Goal: Task Accomplishment & Management: Complete application form

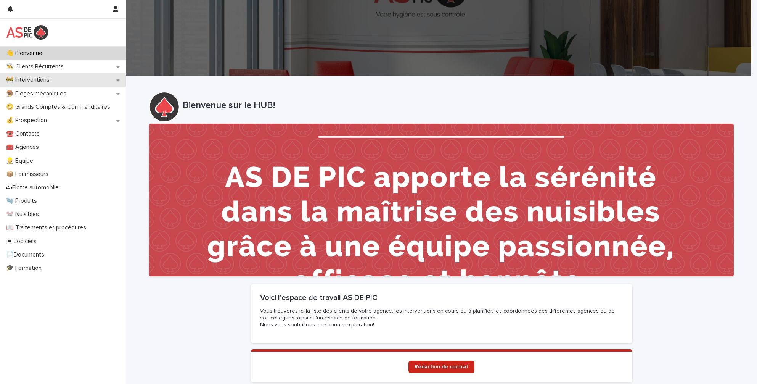
click at [85, 79] on div "🚧 Interventions" at bounding box center [63, 79] width 126 height 13
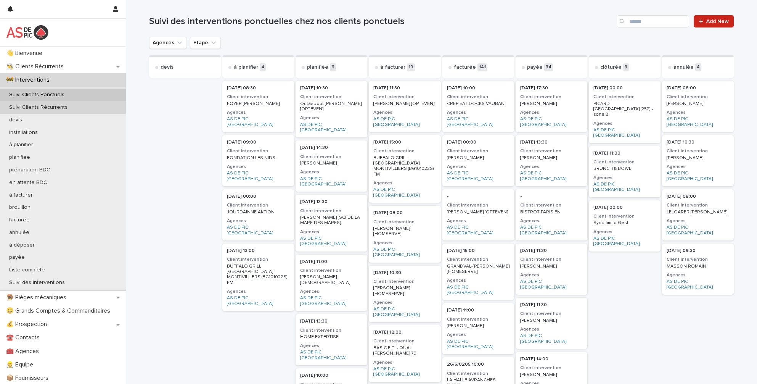
click at [67, 104] on p "Suivi Clients Récurrents" at bounding box center [38, 107] width 71 height 6
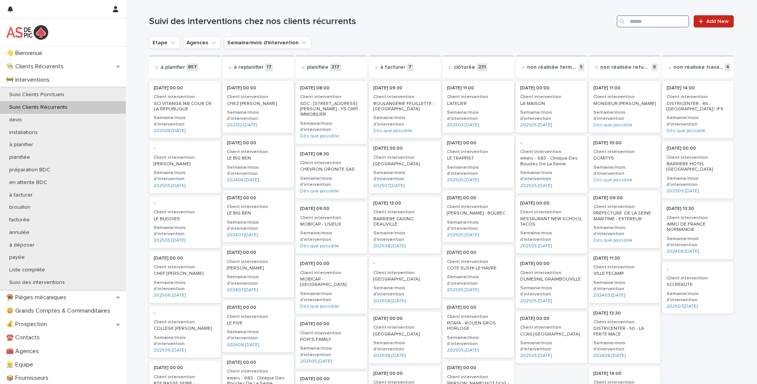
click at [633, 20] on input "Search" at bounding box center [653, 21] width 73 height 12
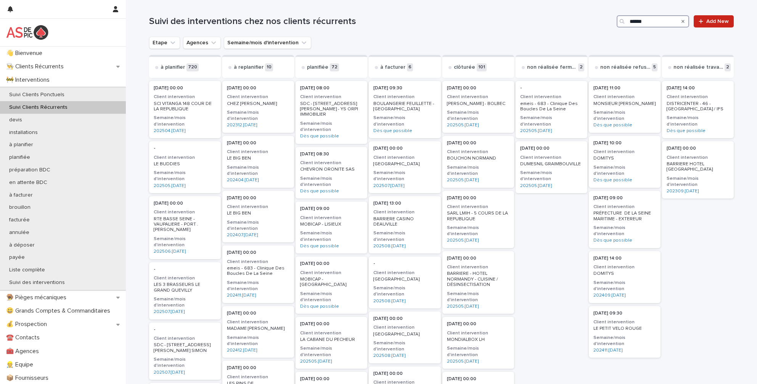
type input "*******"
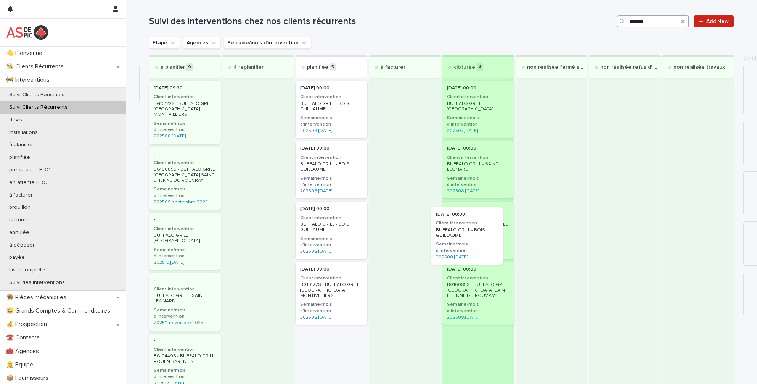
drag, startPoint x: 326, startPoint y: 264, endPoint x: 472, endPoint y: 224, distance: 150.7
click at [472, 224] on div "à planifier 9 [DATE] 09:30 Client intervention BG10122S - [GEOGRAPHIC_DATA] GRI…" at bounding box center [441, 367] width 585 height 624
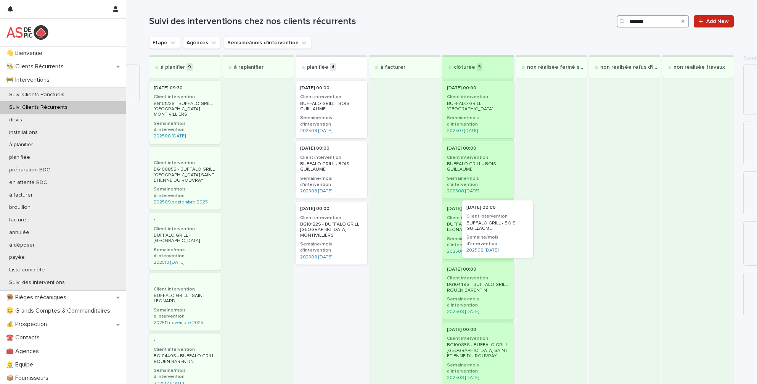
drag, startPoint x: 310, startPoint y: 199, endPoint x: 477, endPoint y: 210, distance: 167.1
click at [478, 210] on div "à planifier 9 [DATE] 09:30 Client intervention BG10122S - [GEOGRAPHIC_DATA] GRI…" at bounding box center [441, 367] width 585 height 624
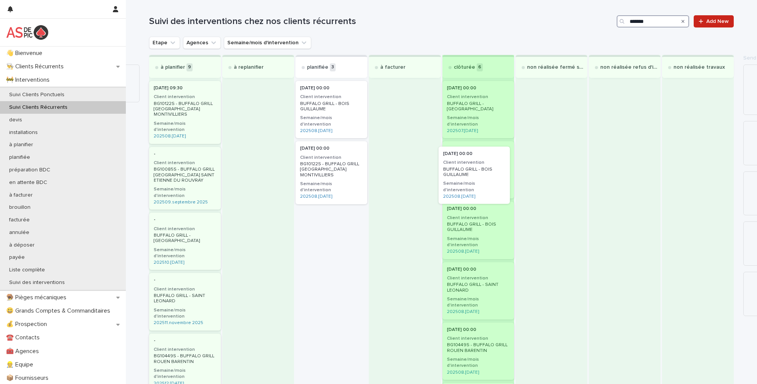
drag, startPoint x: 309, startPoint y: 155, endPoint x: 457, endPoint y: 167, distance: 148.1
click at [457, 167] on div "à planifier 9 [DATE] 09:30 Client intervention BG10122S - [GEOGRAPHIC_DATA] GRI…" at bounding box center [441, 367] width 585 height 624
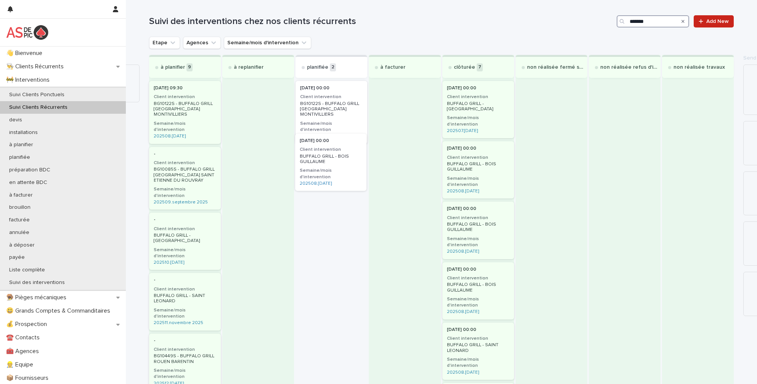
drag, startPoint x: 335, startPoint y: 108, endPoint x: 346, endPoint y: 165, distance: 57.5
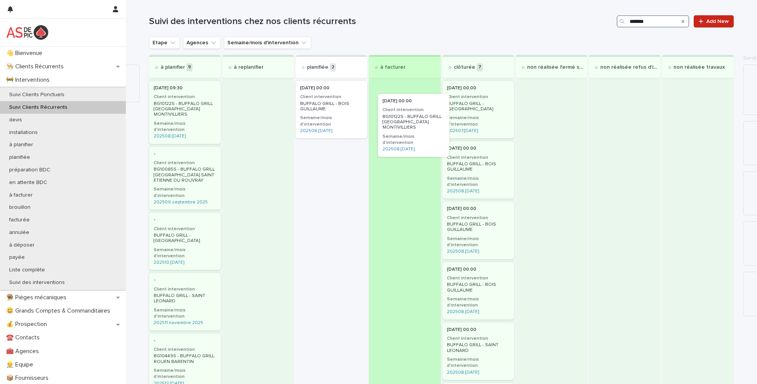
drag, startPoint x: 321, startPoint y: 157, endPoint x: 404, endPoint y: 117, distance: 91.5
click at [404, 117] on div "à planifier 9 [DATE] 09:30 Client intervention BG10122S - [GEOGRAPHIC_DATA] GRI…" at bounding box center [441, 367] width 585 height 624
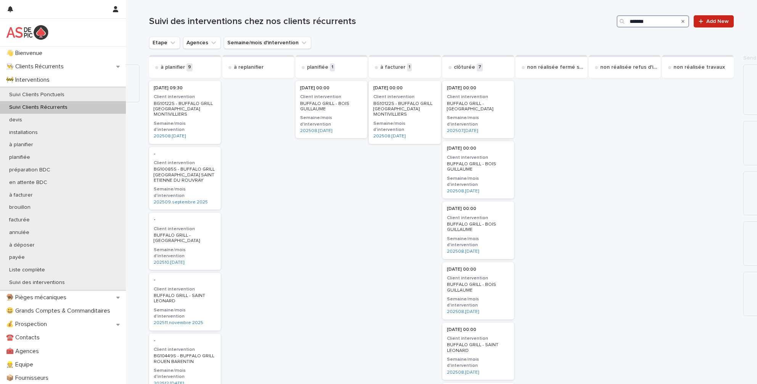
click at [401, 108] on p "BG10122S - BUFFALO GRILL [GEOGRAPHIC_DATA] MONTIVILLIERS" at bounding box center [405, 109] width 63 height 16
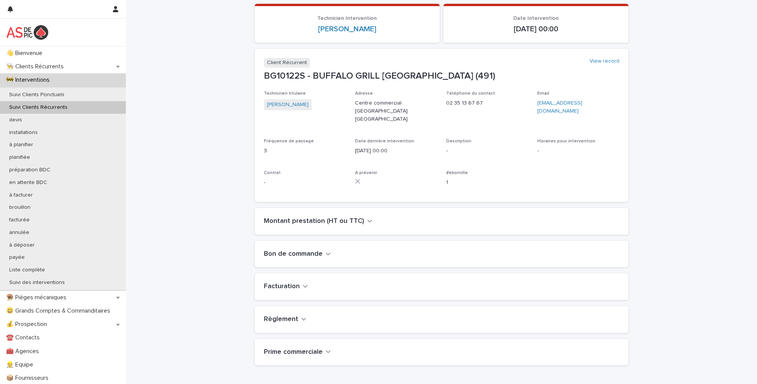
scroll to position [153, 0]
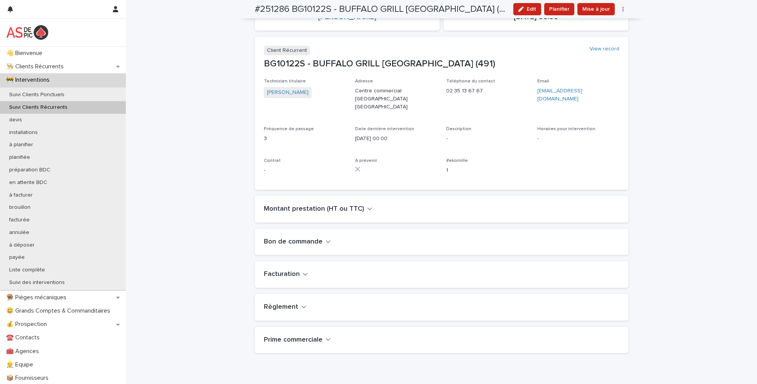
click at [307, 201] on div "Montant prestation (HT ou TTC)" at bounding box center [442, 209] width 374 height 27
click at [309, 206] on h2 "Montant prestation (HT ou TTC)" at bounding box center [314, 209] width 100 height 8
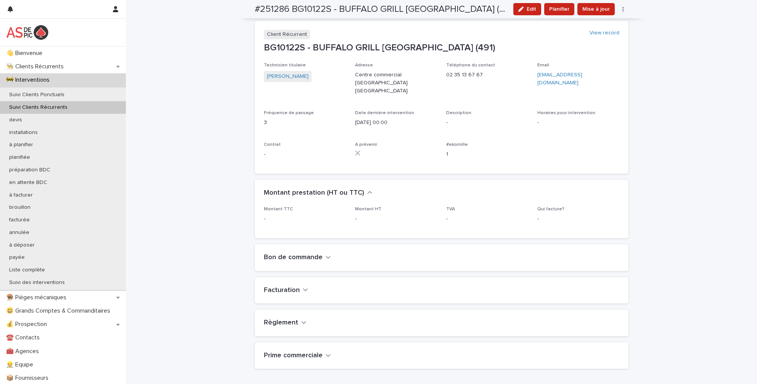
click at [309, 206] on p "Montant TTC" at bounding box center [305, 208] width 82 height 5
click at [307, 192] on h2 "Montant prestation (HT ou TTC)" at bounding box center [314, 193] width 100 height 8
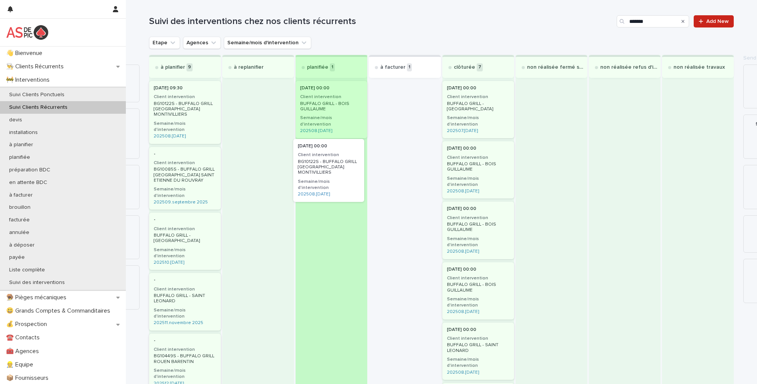
drag, startPoint x: 412, startPoint y: 115, endPoint x: 334, endPoint y: 177, distance: 99.7
click at [334, 177] on div "à planifier 9 [DATE] 09:30 Client intervention BG10122S - [GEOGRAPHIC_DATA] GRI…" at bounding box center [441, 367] width 585 height 624
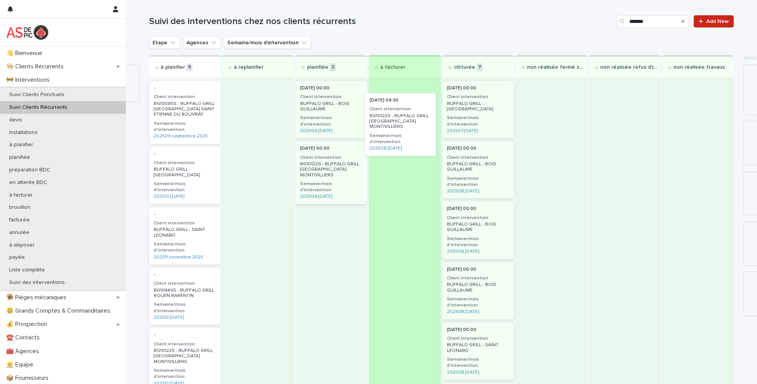
drag, startPoint x: 196, startPoint y: 93, endPoint x: 414, endPoint y: 105, distance: 218.2
click at [414, 105] on div "à planifier 9 [DATE] 09:30 Client intervention BG10122S - [GEOGRAPHIC_DATA] GRI…" at bounding box center [441, 353] width 585 height 596
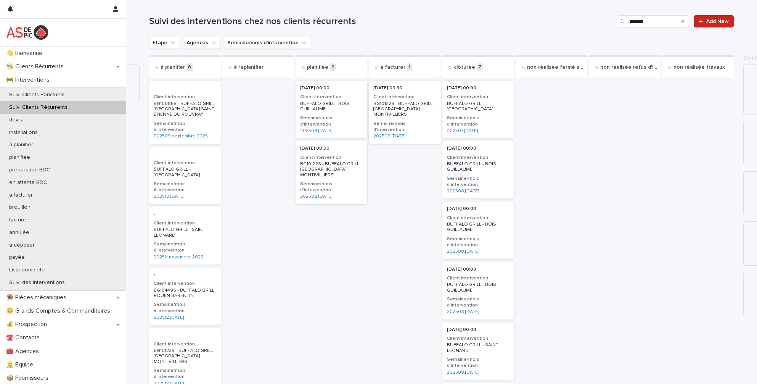
click at [413, 105] on p "BG10122S - BUFFALO GRILL [GEOGRAPHIC_DATA] MONTIVILLIERS" at bounding box center [405, 109] width 63 height 16
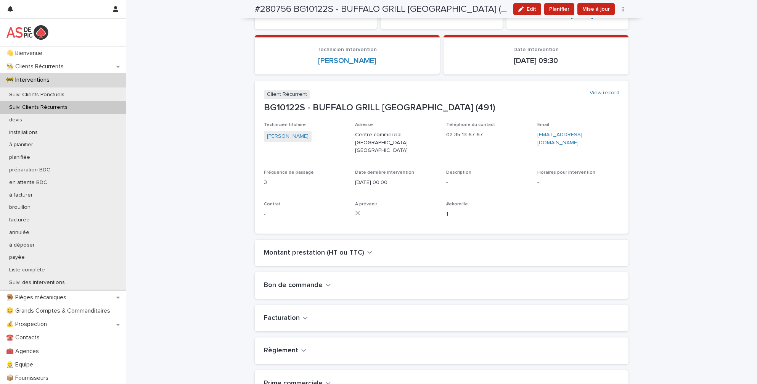
click at [328, 249] on h2 "Montant prestation (HT ou TTC)" at bounding box center [314, 253] width 100 height 8
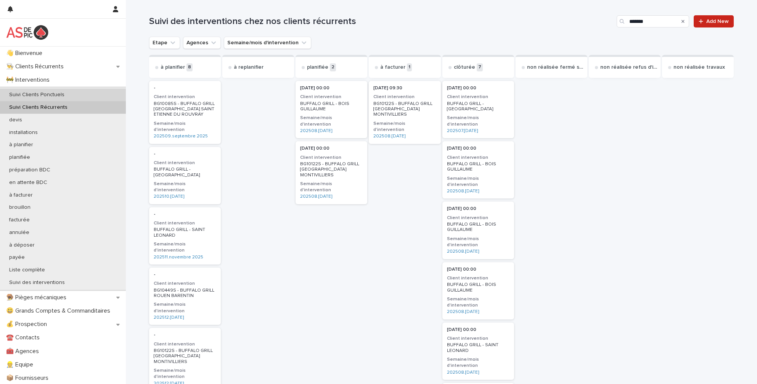
click at [65, 95] on p "Suivi Clients Ponctuels" at bounding box center [37, 95] width 68 height 6
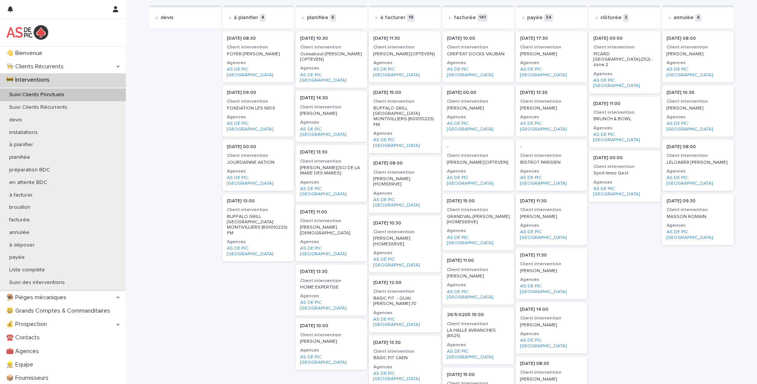
scroll to position [38, 0]
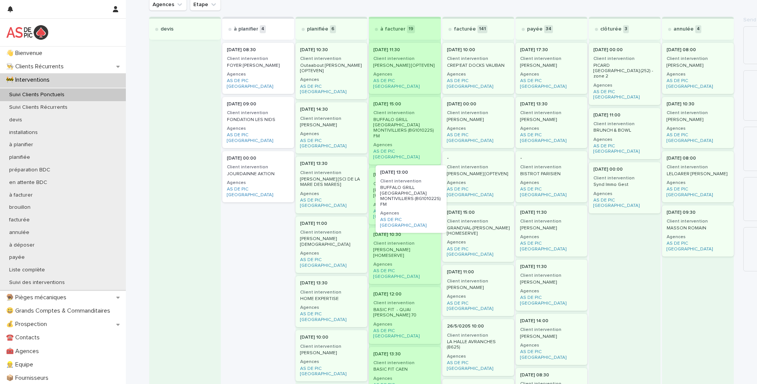
drag, startPoint x: 253, startPoint y: 218, endPoint x: 411, endPoint y: 193, distance: 159.9
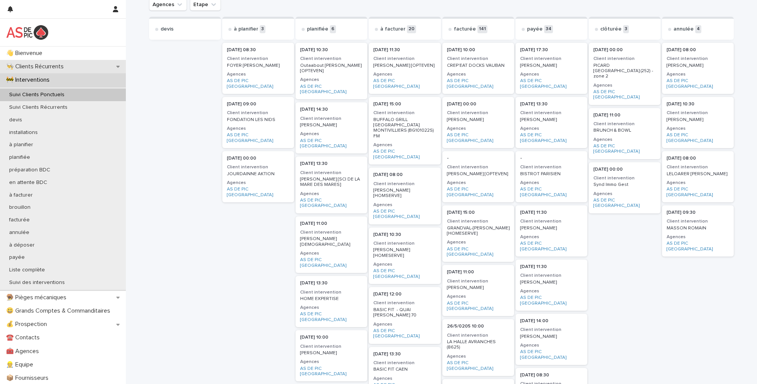
click at [94, 68] on div "👨‍🍳 Clients Récurrents" at bounding box center [63, 66] width 126 height 13
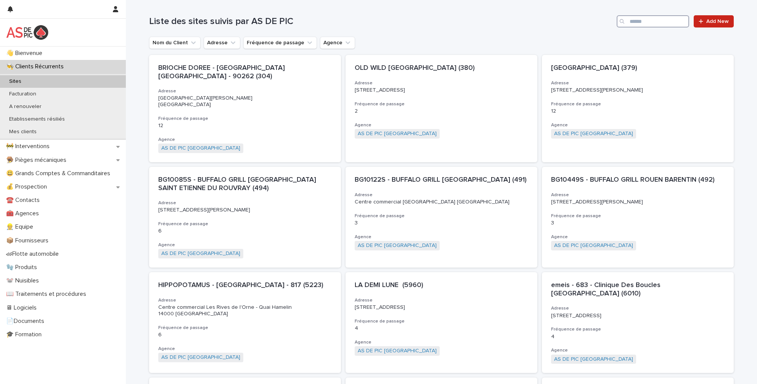
click at [671, 27] on input "Search" at bounding box center [653, 21] width 73 height 12
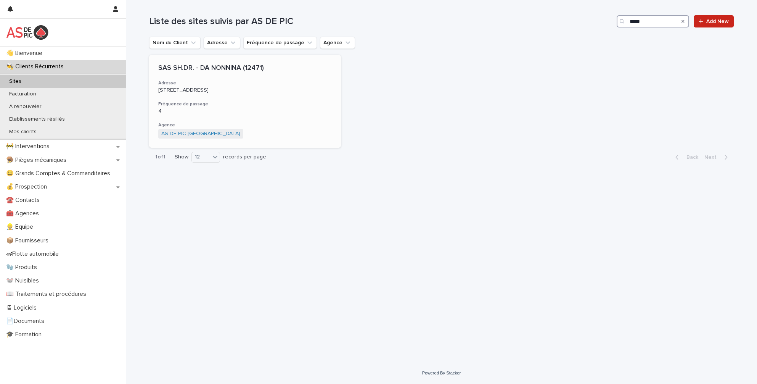
type input "*****"
click at [253, 81] on h3 "Adresse" at bounding box center [245, 83] width 174 height 6
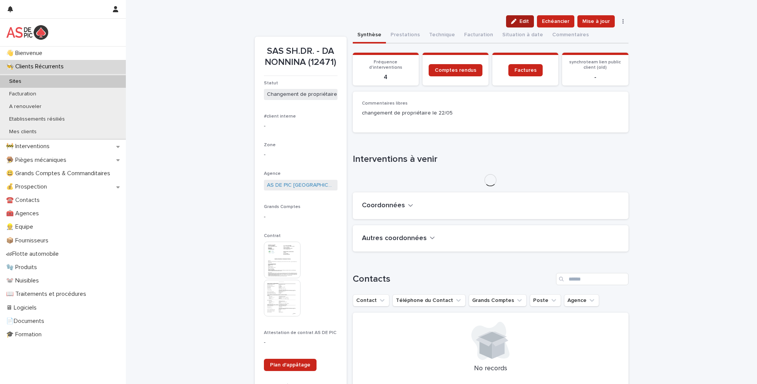
click at [516, 19] on icon "button" at bounding box center [513, 21] width 5 height 5
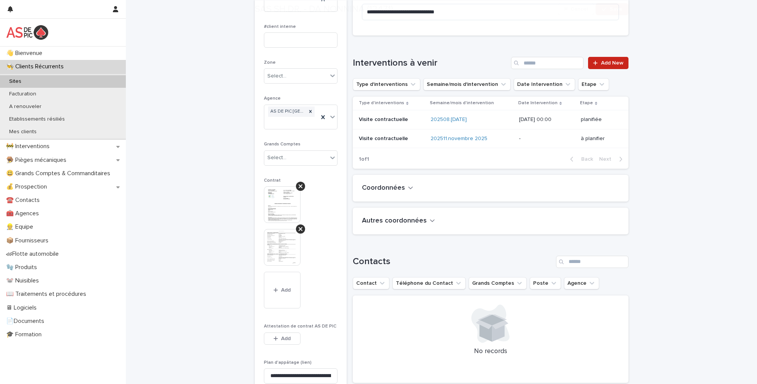
scroll to position [114, 0]
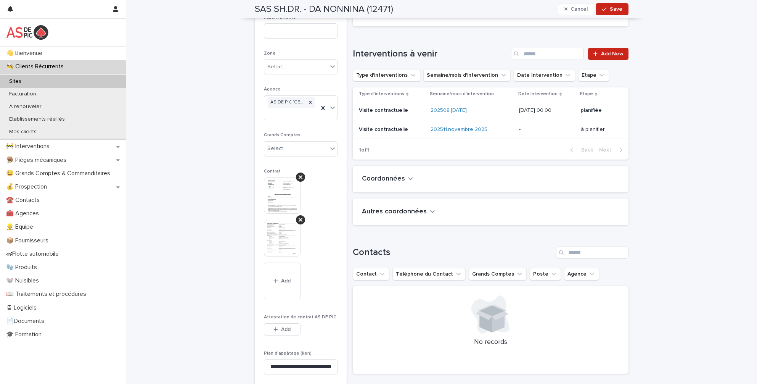
click at [392, 173] on div "Coordonnées" at bounding box center [491, 179] width 276 height 27
click at [390, 178] on h2 "Coordonnées" at bounding box center [383, 179] width 43 height 8
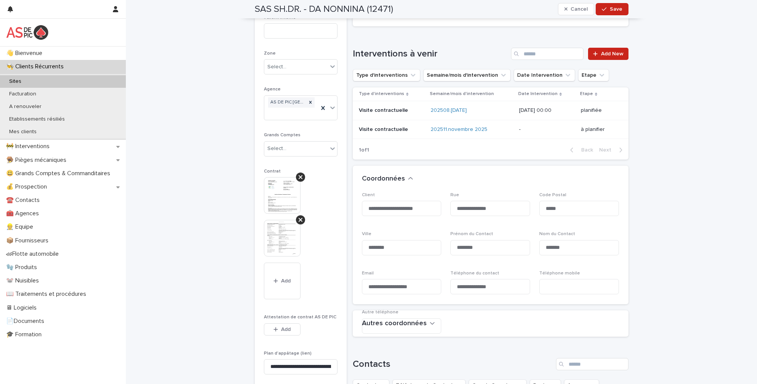
scroll to position [153, 0]
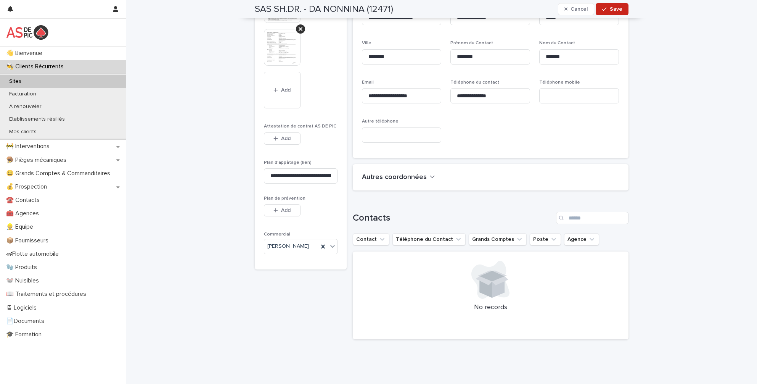
click at [409, 177] on h2 "Autres coordonnées" at bounding box center [394, 177] width 65 height 8
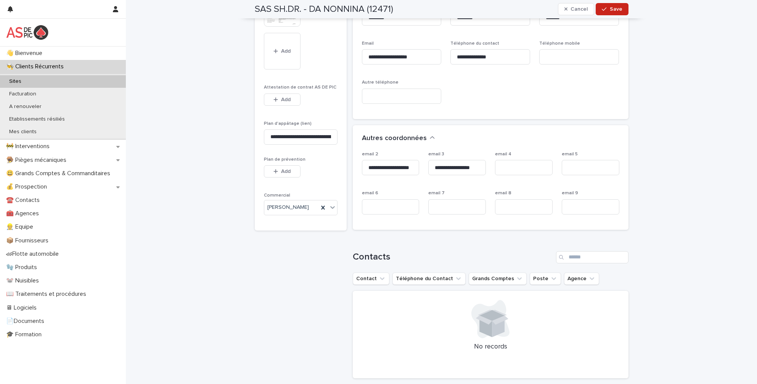
scroll to position [344, 0]
drag, startPoint x: 478, startPoint y: 169, endPoint x: 399, endPoint y: 170, distance: 79.0
click at [399, 170] on div "**********" at bounding box center [491, 185] width 258 height 69
drag, startPoint x: 412, startPoint y: 166, endPoint x: 337, endPoint y: 168, distance: 75.2
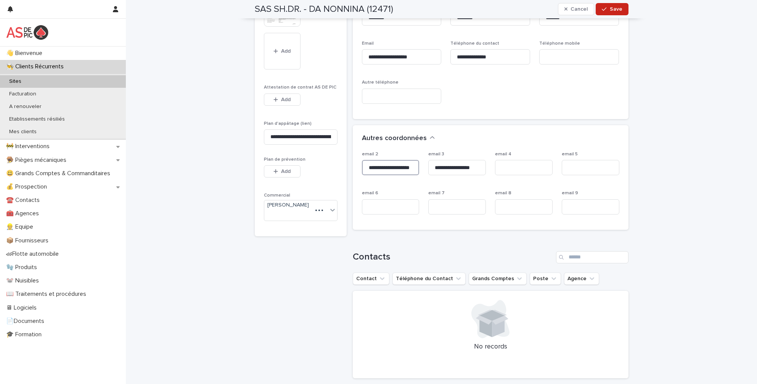
click at [337, 168] on div "**********" at bounding box center [442, 33] width 374 height 701
click at [413, 166] on input "**********" at bounding box center [391, 167] width 58 height 15
click at [55, 148] on p "🚧 Interventions" at bounding box center [29, 146] width 53 height 7
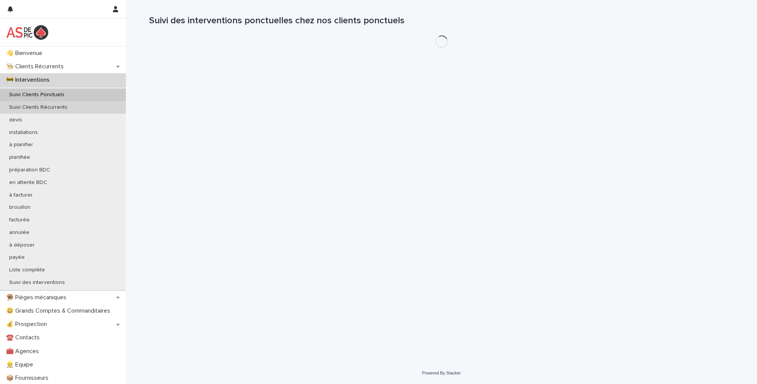
click at [82, 106] on div "Suivi Clients Récurrents" at bounding box center [63, 107] width 126 height 13
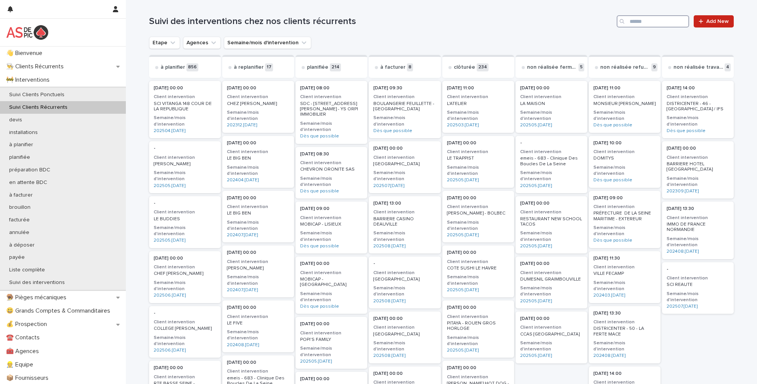
click at [663, 21] on input "Search" at bounding box center [653, 21] width 73 height 12
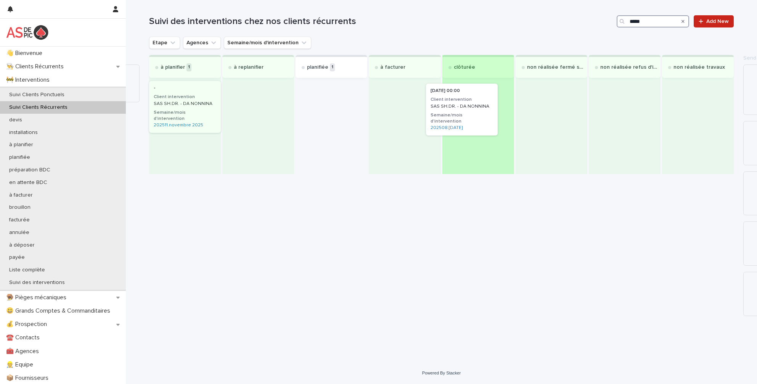
drag, startPoint x: 333, startPoint y: 104, endPoint x: 466, endPoint y: 107, distance: 132.4
click at [466, 107] on div "à planifier 1 - Client intervention SAS SH.DR. - DA NONNINA Semaine/mois d'inte…" at bounding box center [441, 114] width 585 height 119
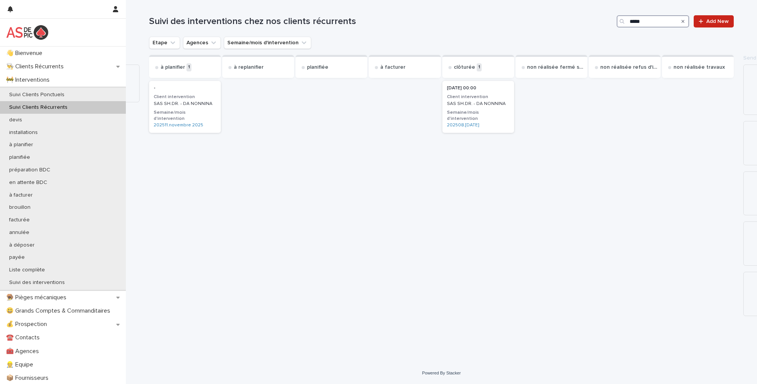
type input "*****"
click at [77, 98] on div "Suivi Clients Ponctuels" at bounding box center [63, 95] width 126 height 13
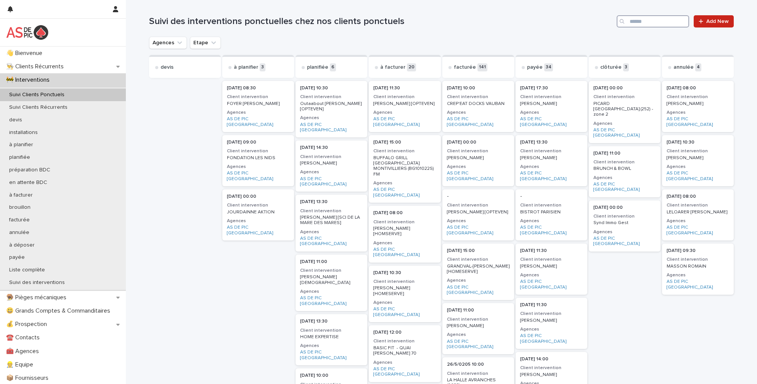
click at [658, 24] on input "Search" at bounding box center [653, 21] width 73 height 12
type input "******"
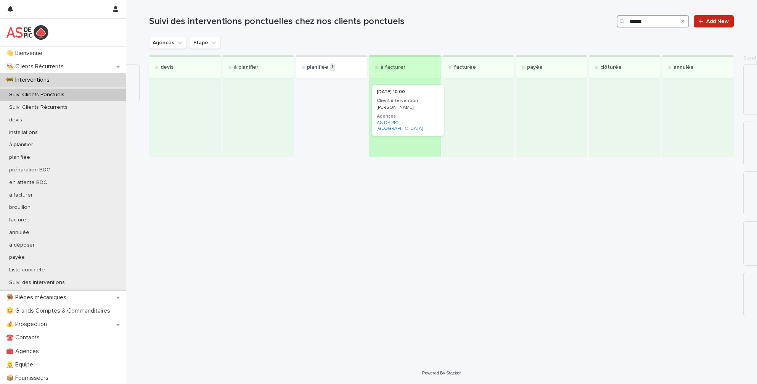
drag, startPoint x: 316, startPoint y: 100, endPoint x: 395, endPoint y: 104, distance: 79.5
click at [395, 104] on div "devis à planifier planifiée 1 [DATE] 10:00 Client intervention [PERSON_NAME] Ag…" at bounding box center [441, 106] width 585 height 102
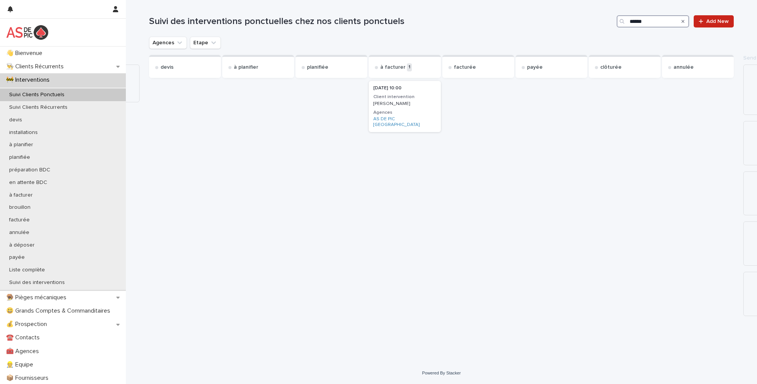
click at [406, 100] on div "[PERSON_NAME]" at bounding box center [405, 103] width 63 height 7
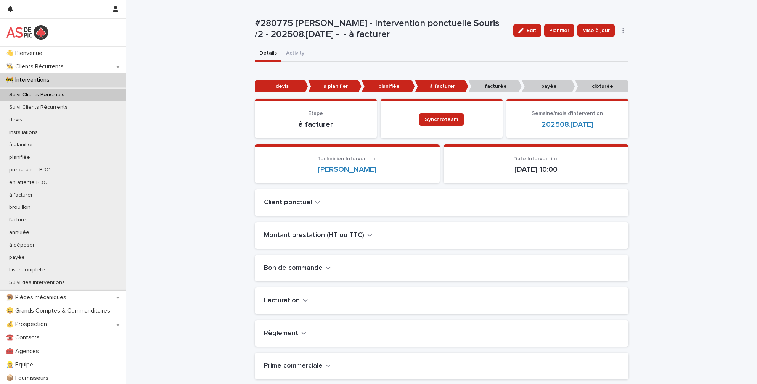
click at [180, 193] on div "Loading... Saving… Loading... Saving… #280775 [PERSON_NAME] - Intervention ponc…" at bounding box center [442, 212] width 632 height 424
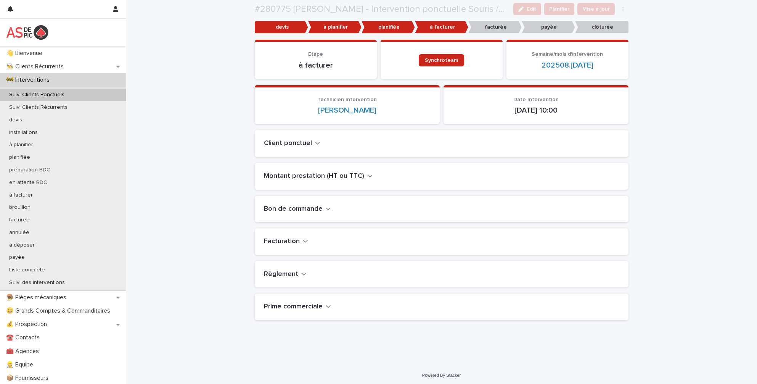
scroll to position [61, 0]
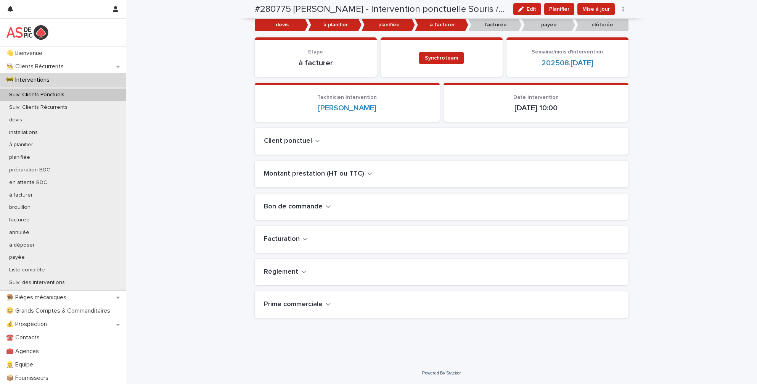
click at [282, 274] on h2 "Règlement" at bounding box center [281, 272] width 34 height 8
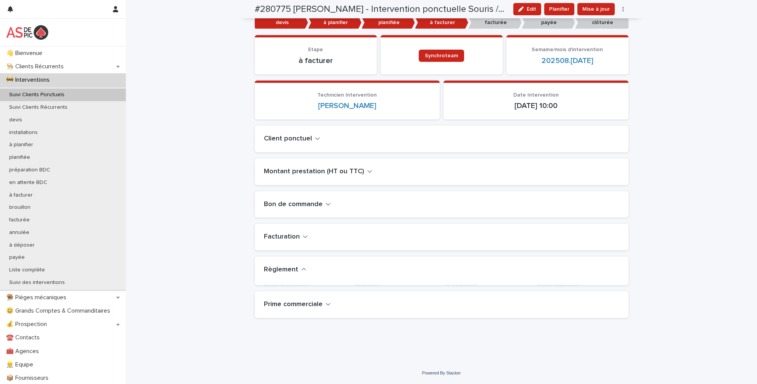
scroll to position [77, 0]
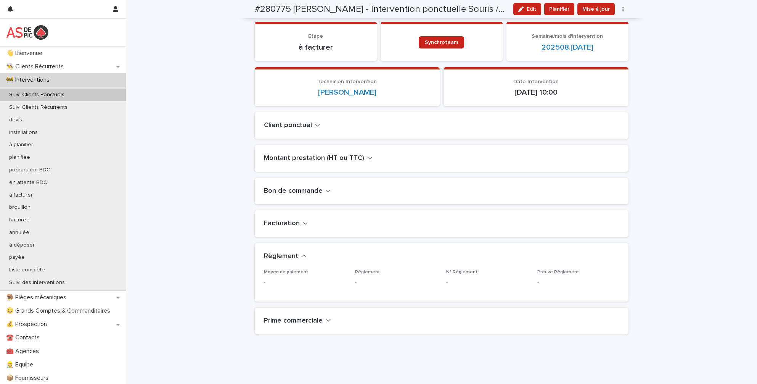
drag, startPoint x: 524, startPoint y: 7, endPoint x: 422, endPoint y: 160, distance: 183.3
click at [524, 6] on div "button" at bounding box center [523, 8] width 8 height 5
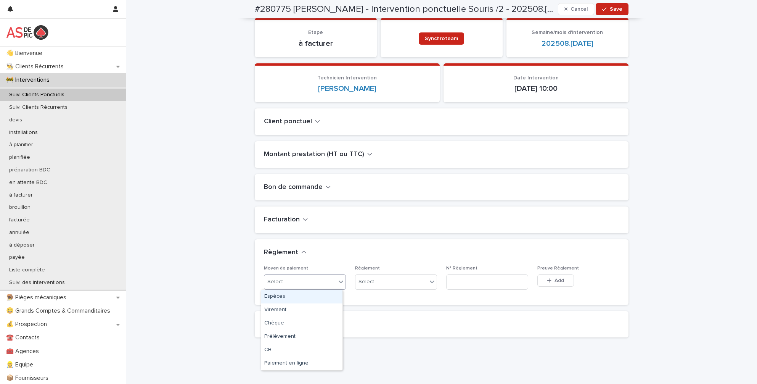
click at [291, 280] on div "Select..." at bounding box center [300, 282] width 72 height 13
click at [284, 350] on div "CB" at bounding box center [301, 349] width 81 height 13
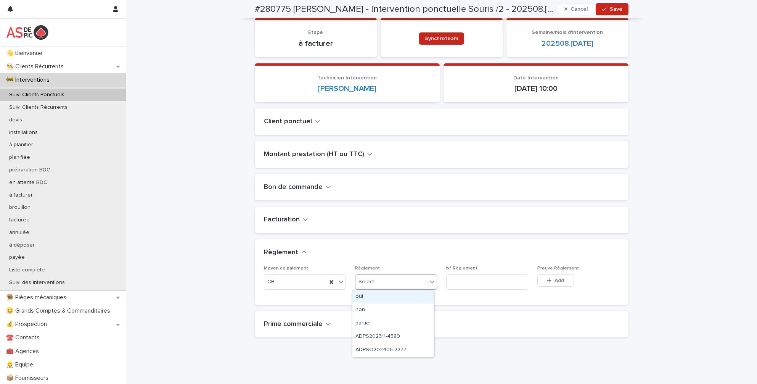
click at [378, 280] on div "Select..." at bounding box center [392, 282] width 72 height 13
click at [375, 298] on div "oui" at bounding box center [393, 296] width 81 height 13
click at [316, 325] on h2 "Prime commerciale" at bounding box center [293, 324] width 59 height 8
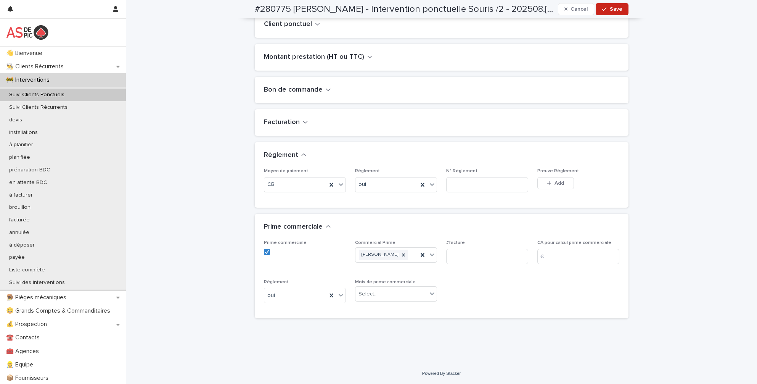
scroll to position [179, 0]
click at [288, 122] on h2 "Facturation" at bounding box center [282, 122] width 36 height 8
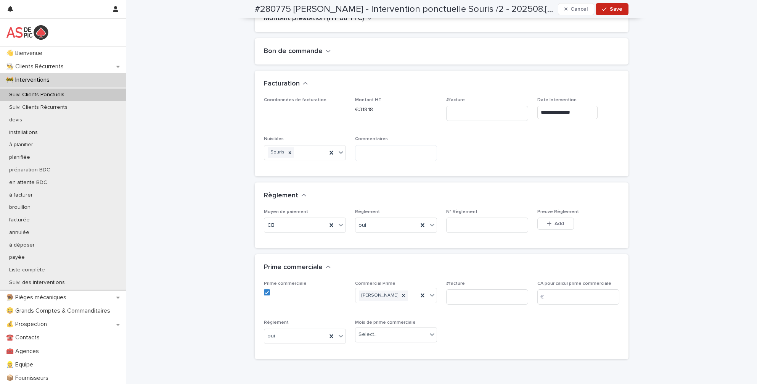
scroll to position [218, 0]
drag, startPoint x: 382, startPoint y: 112, endPoint x: 354, endPoint y: 110, distance: 28.3
click at [355, 110] on p "€ 318.18" at bounding box center [396, 108] width 82 height 8
copy p "318.18"
click at [557, 299] on input at bounding box center [579, 295] width 82 height 15
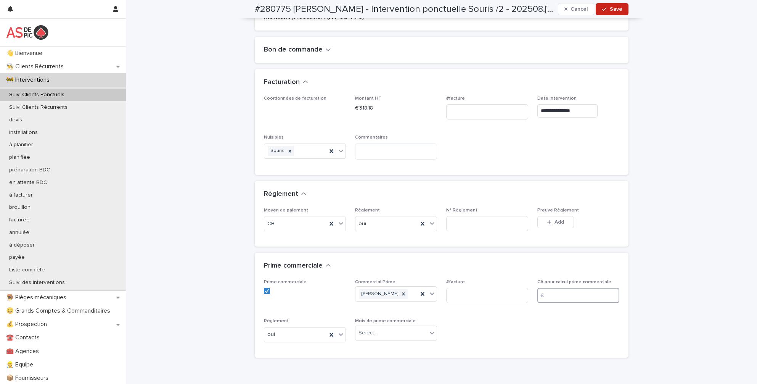
paste input "******"
type input "******"
click at [379, 330] on input "text" at bounding box center [379, 333] width 1 height 6
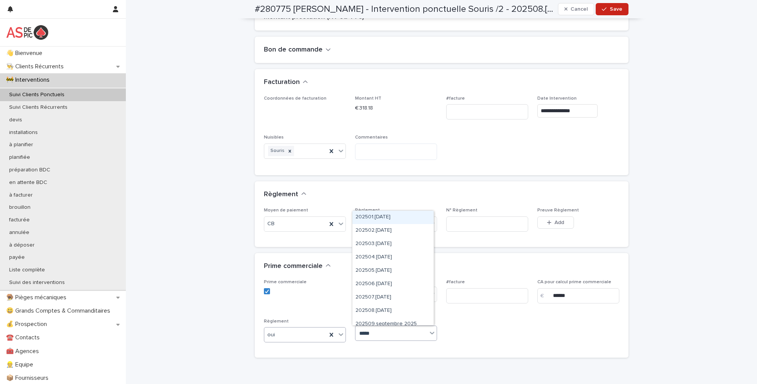
type input "******"
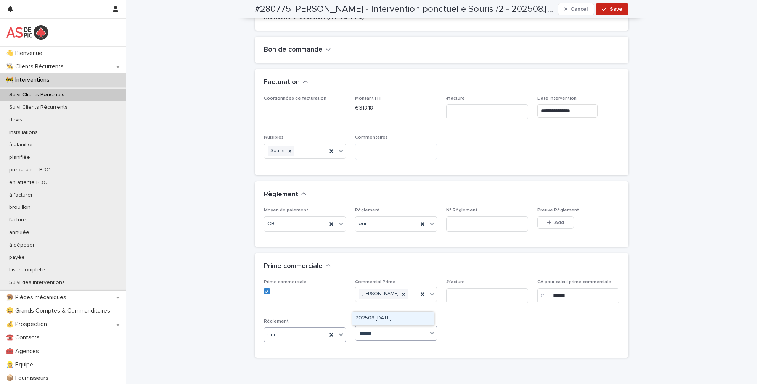
click at [403, 317] on div "202508.[DATE]" at bounding box center [393, 318] width 81 height 13
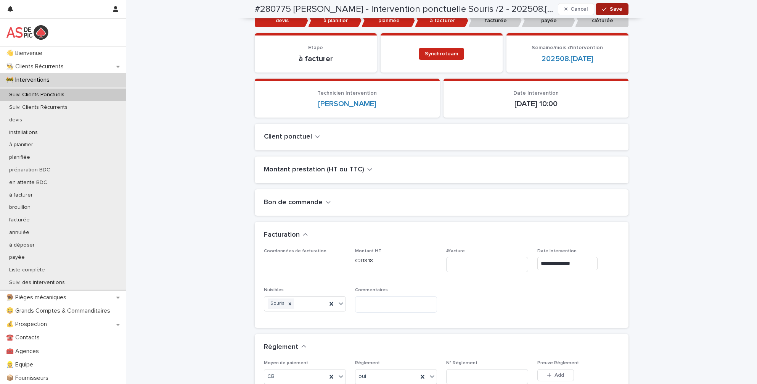
click at [612, 8] on span "Save" at bounding box center [616, 8] width 13 height 5
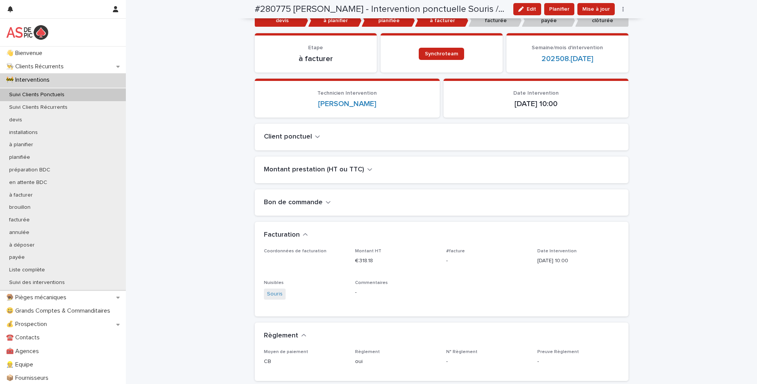
scroll to position [52, 0]
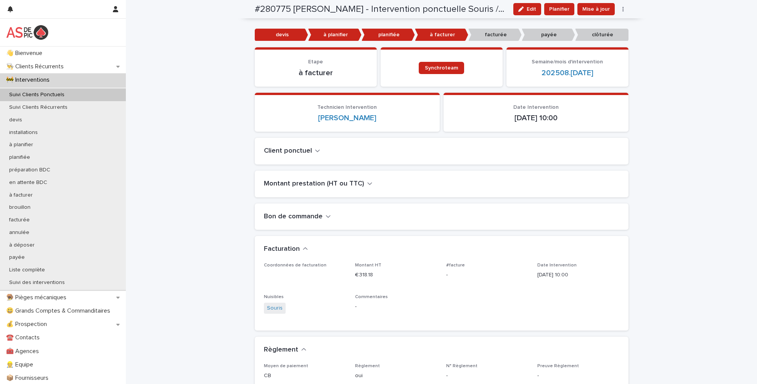
click at [101, 95] on div "Suivi Clients Ponctuels" at bounding box center [63, 95] width 126 height 13
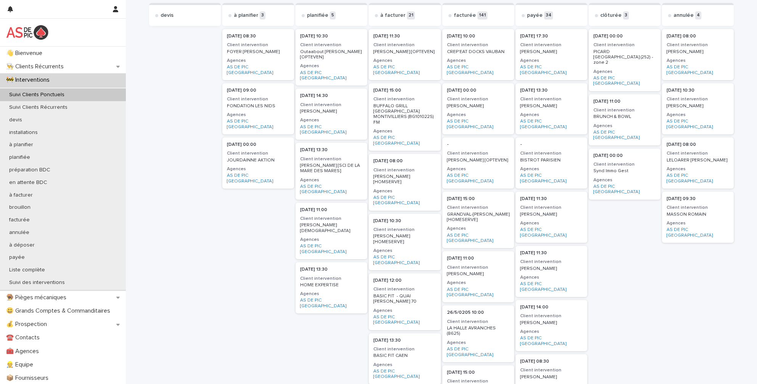
scroll to position [38, 0]
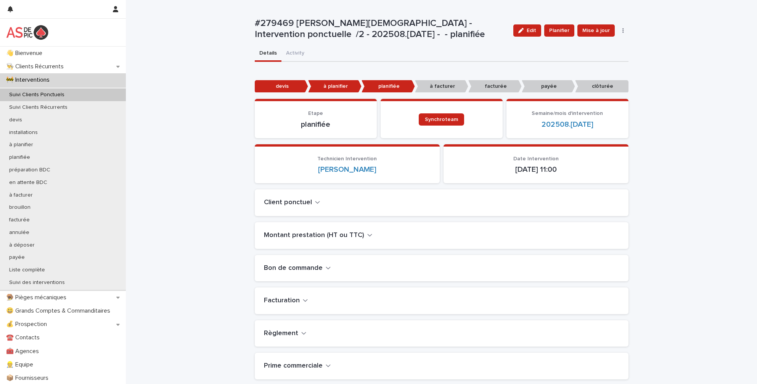
click at [523, 35] on button "Edit" at bounding box center [528, 30] width 28 height 12
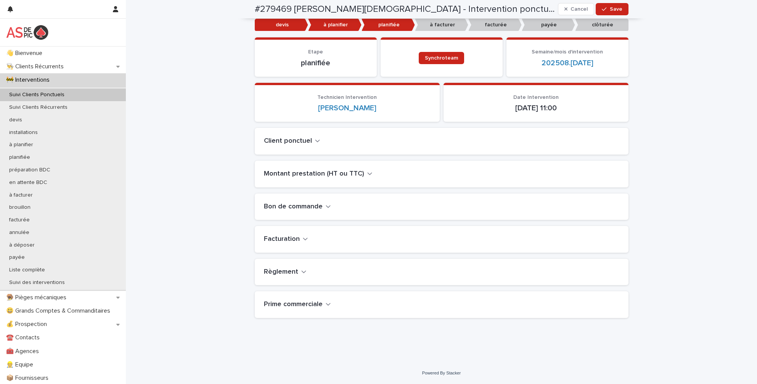
click at [279, 272] on h2 "Règlement" at bounding box center [281, 272] width 34 height 8
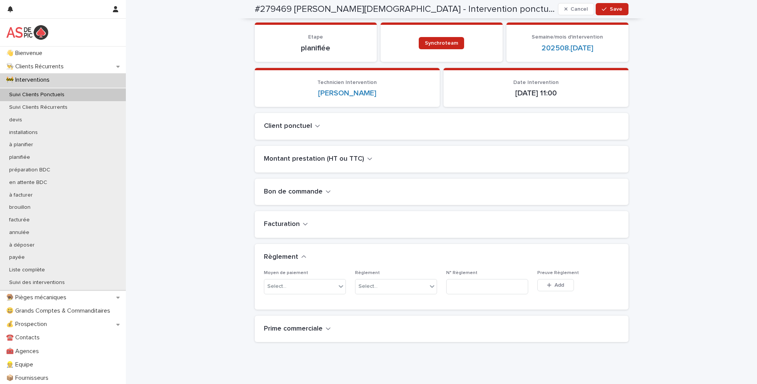
scroll to position [81, 0]
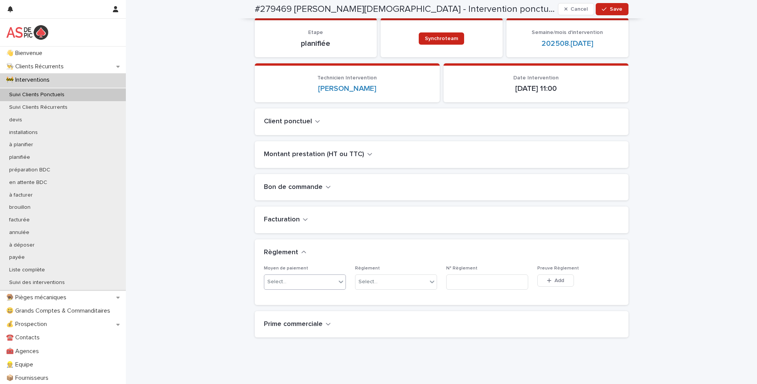
click at [306, 282] on div "Select..." at bounding box center [300, 282] width 72 height 13
click at [280, 348] on div "CB" at bounding box center [301, 349] width 81 height 13
click at [374, 278] on div "Select..." at bounding box center [392, 282] width 72 height 13
click at [366, 300] on div "oui" at bounding box center [393, 296] width 81 height 13
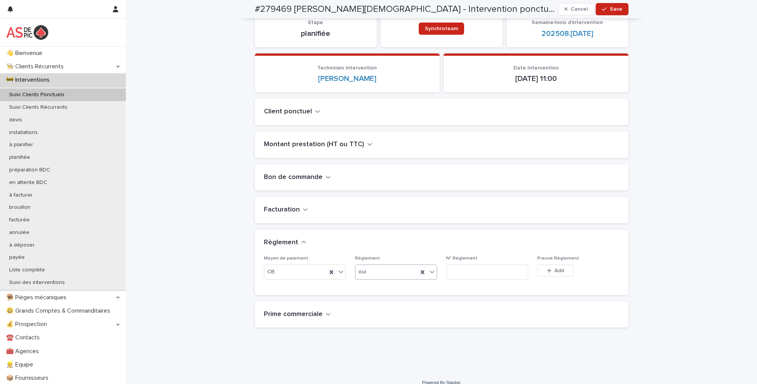
scroll to position [100, 0]
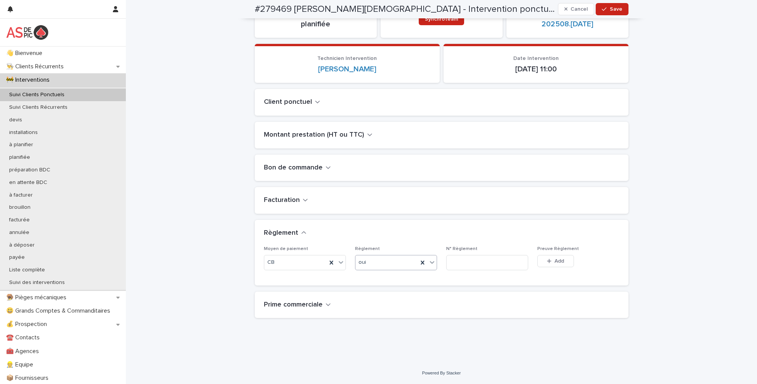
click at [296, 311] on div "Prime commerciale" at bounding box center [442, 305] width 374 height 27
click at [317, 301] on h2 "Prime commerciale" at bounding box center [293, 305] width 59 height 8
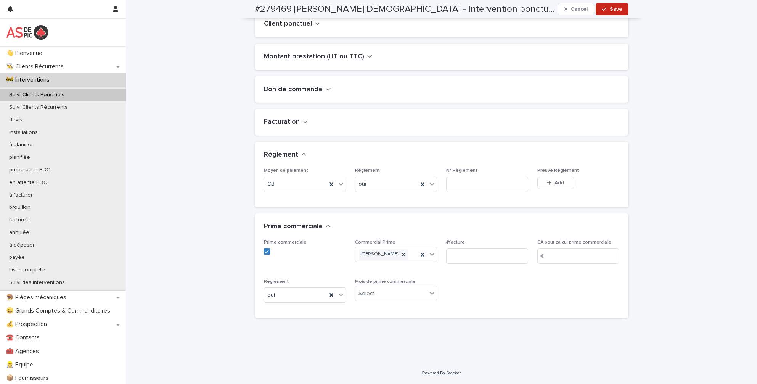
click at [287, 119] on h2 "Facturation" at bounding box center [282, 122] width 36 height 8
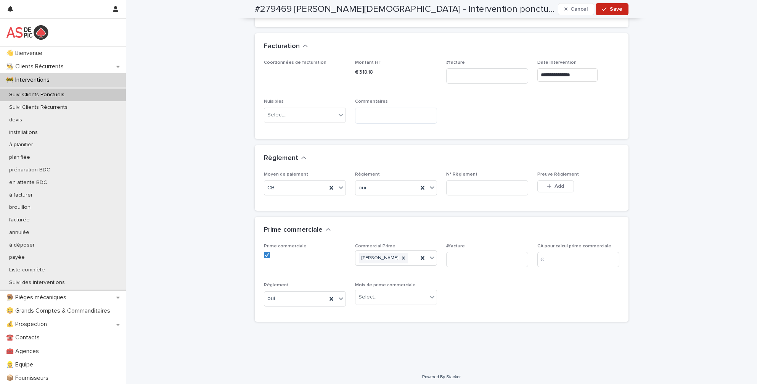
scroll to position [258, 0]
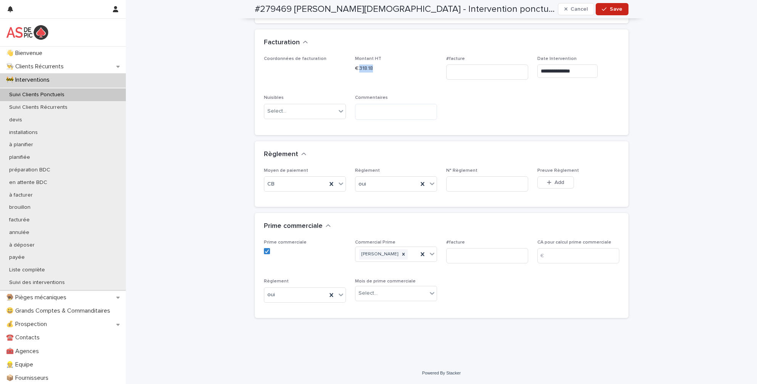
drag, startPoint x: 373, startPoint y: 68, endPoint x: 357, endPoint y: 68, distance: 16.0
click at [357, 68] on p "€ 318.18" at bounding box center [396, 68] width 82 height 8
copy p "318.18"
click at [551, 264] on div "CA pour calcul prime commerciale €" at bounding box center [579, 255] width 82 height 30
click at [555, 260] on input at bounding box center [579, 255] width 82 height 15
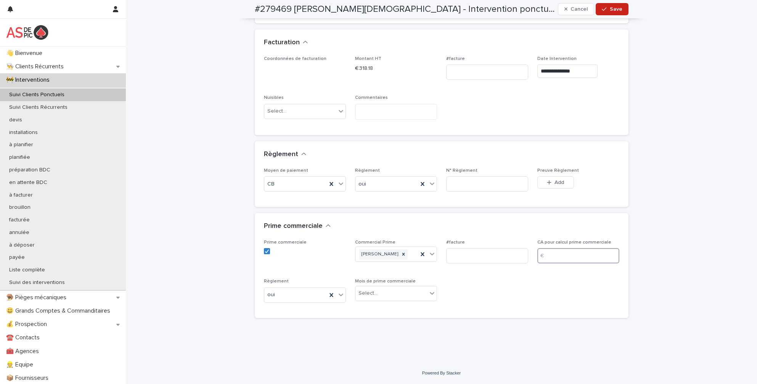
paste input "******"
type input "******"
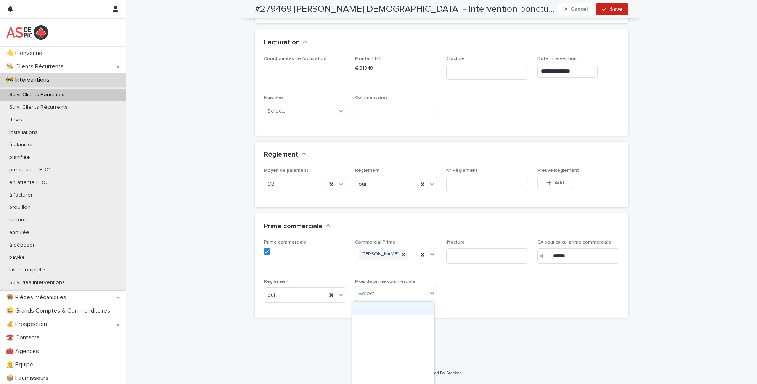
click at [376, 295] on div "Select..." at bounding box center [392, 293] width 72 height 13
type input "******"
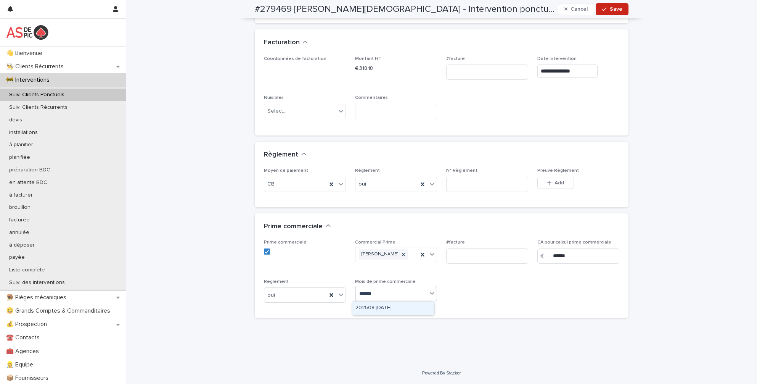
click at [404, 309] on div "202508.[DATE]" at bounding box center [393, 307] width 81 height 13
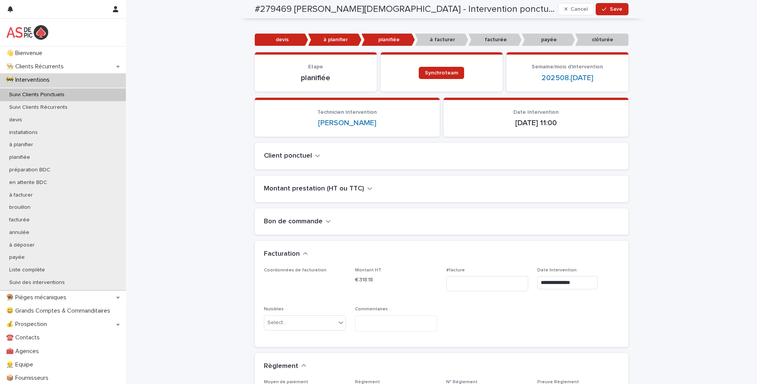
scroll to position [0, 0]
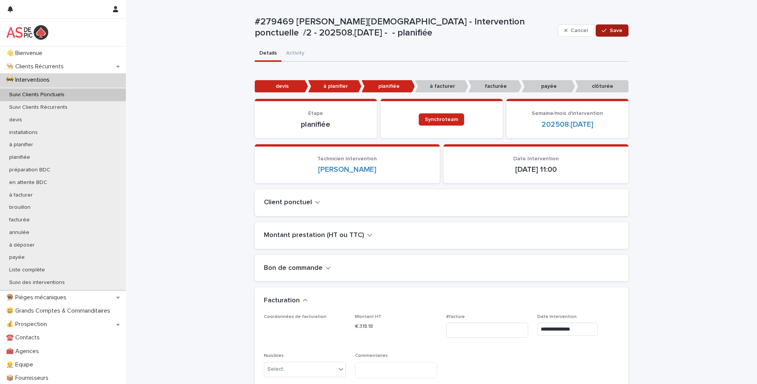
click at [615, 33] on span "Save" at bounding box center [616, 30] width 13 height 5
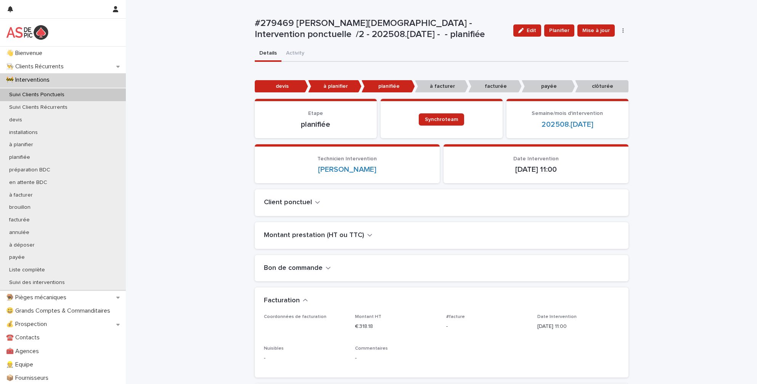
click at [141, 64] on div "Loading... Saving… Loading... Saving… #279469 [PERSON_NAME] - Intervention ponc…" at bounding box center [442, 293] width 632 height 587
click at [64, 67] on p "👨‍🍳 Clients Récurrents" at bounding box center [36, 66] width 67 height 7
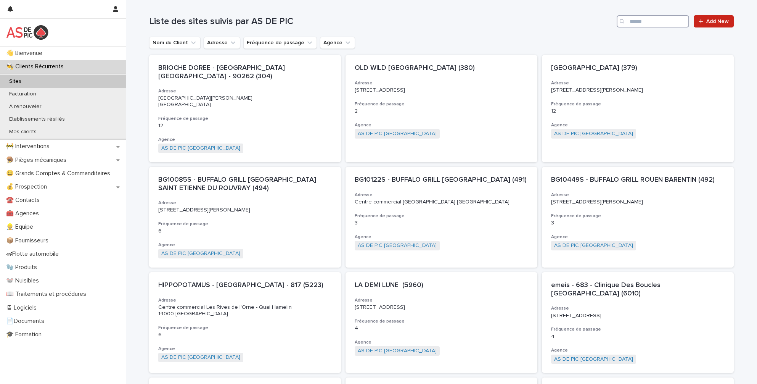
click at [651, 23] on input "Search" at bounding box center [653, 21] width 73 height 12
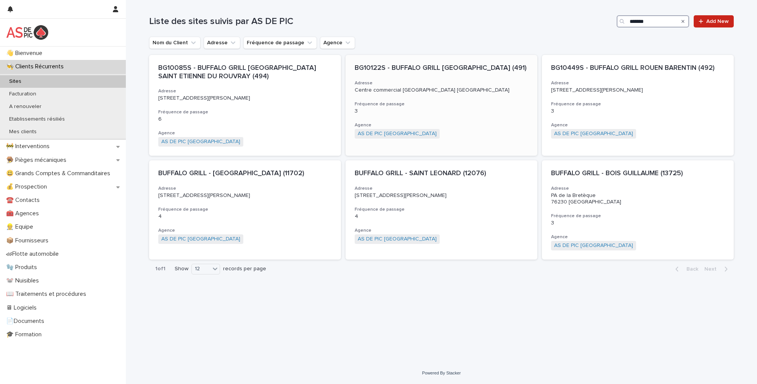
type input "*******"
click at [413, 93] on p "Centre commercial [GEOGRAPHIC_DATA] [GEOGRAPHIC_DATA]" at bounding box center [442, 90] width 174 height 6
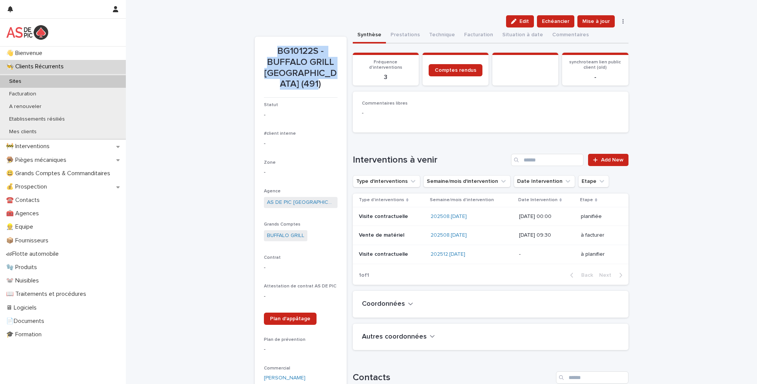
drag, startPoint x: 330, startPoint y: 83, endPoint x: 272, endPoint y: 52, distance: 65.9
click at [272, 52] on p "BG10122S - BUFFALO GRILL [GEOGRAPHIC_DATA] (491)" at bounding box center [301, 68] width 74 height 44
copy p "BG10122S - BUFFALO GRILL [GEOGRAPHIC_DATA] MONTIVILLIERS"
click at [327, 88] on p "BG10122S - BUFFALO GRILL [GEOGRAPHIC_DATA] (491)" at bounding box center [301, 68] width 74 height 44
drag, startPoint x: 329, startPoint y: 83, endPoint x: 266, endPoint y: 58, distance: 68.0
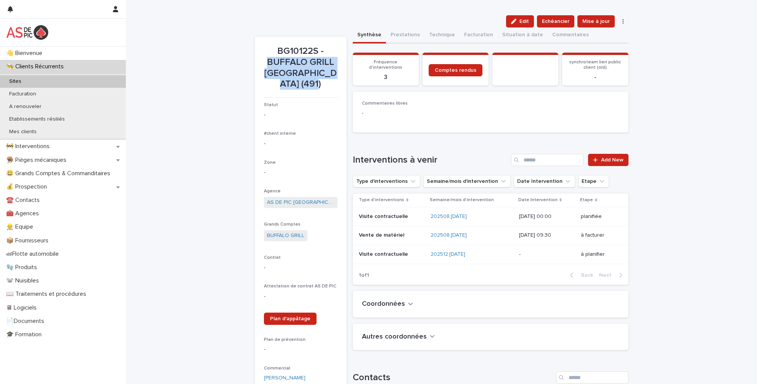
click at [266, 58] on p "BG10122S - BUFFALO GRILL [GEOGRAPHIC_DATA] (491)" at bounding box center [301, 68] width 74 height 44
copy p "BUFFALO GRILL LE HAVRE MONTIVILLIERS"
click at [73, 152] on div "🚧 Interventions" at bounding box center [63, 146] width 126 height 13
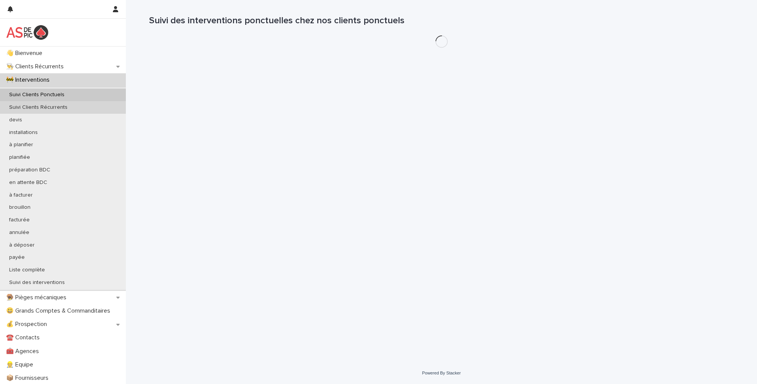
click at [74, 102] on div "Suivi Clients Récurrents" at bounding box center [63, 107] width 126 height 13
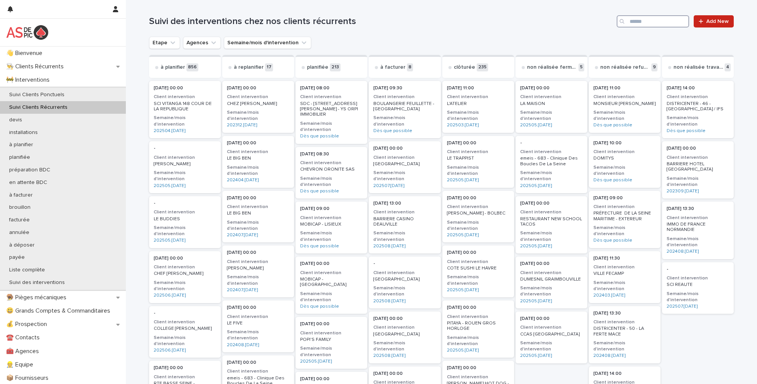
click at [639, 24] on input "Search" at bounding box center [653, 21] width 73 height 12
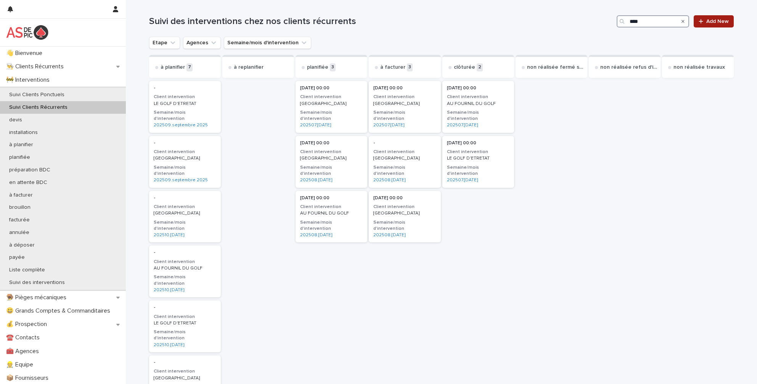
type input "****"
click at [712, 19] on span "Add New" at bounding box center [718, 21] width 23 height 5
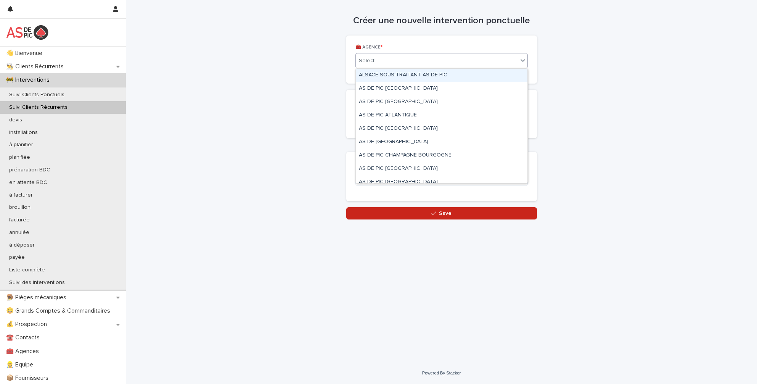
click at [379, 58] on input "text" at bounding box center [379, 61] width 1 height 6
type input "***"
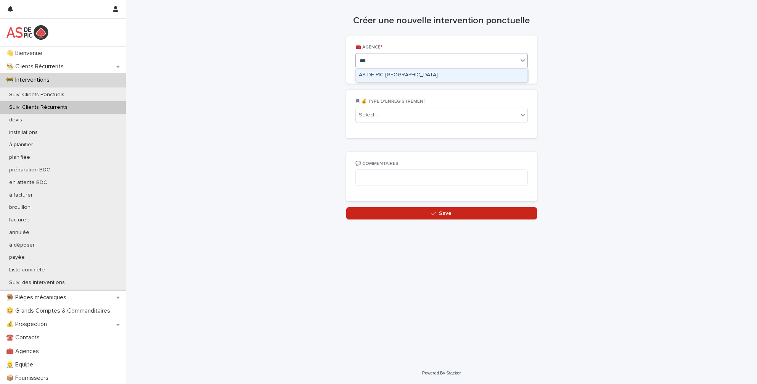
click at [391, 73] on div "AS DE PIC [GEOGRAPHIC_DATA]" at bounding box center [442, 75] width 172 height 13
click at [397, 116] on div "Select..." at bounding box center [437, 115] width 162 height 13
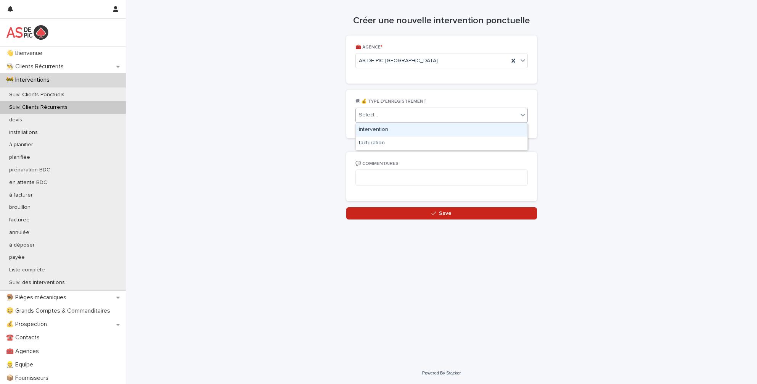
click at [405, 129] on div "intervention" at bounding box center [442, 129] width 172 height 13
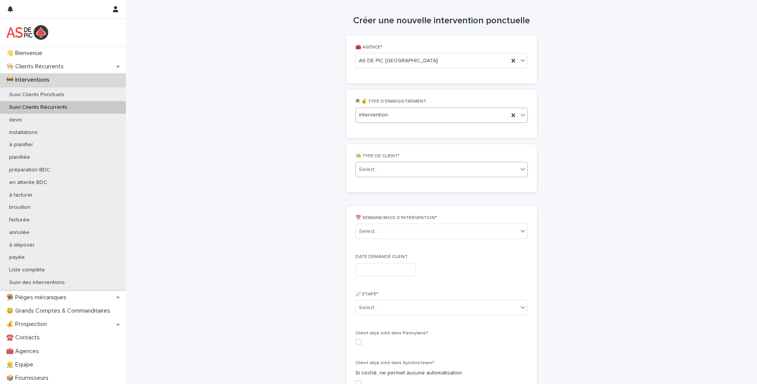
click at [418, 168] on div "Select..." at bounding box center [437, 169] width 162 height 13
drag, startPoint x: 425, startPoint y: 189, endPoint x: 425, endPoint y: 195, distance: 6.5
click at [425, 195] on div "Client récurrent" at bounding box center [439, 197] width 172 height 13
click at [410, 231] on div "Select..." at bounding box center [437, 231] width 162 height 13
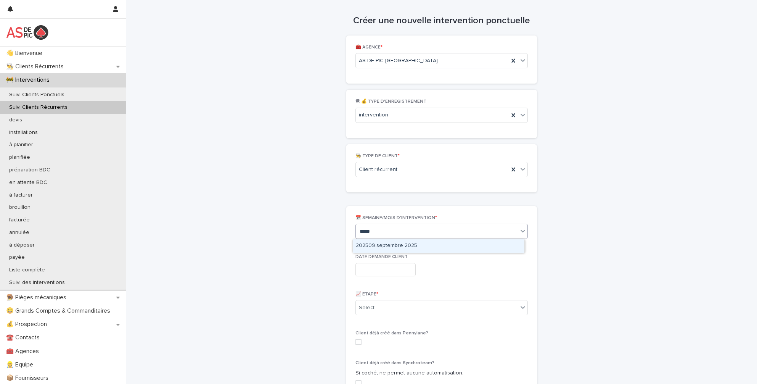
type input "******"
click at [398, 243] on div "202508.[DATE]" at bounding box center [439, 245] width 172 height 13
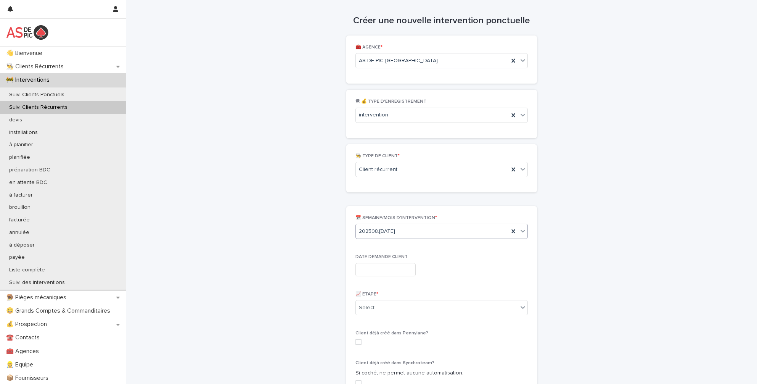
click at [396, 263] on div "DATE DEMANDE CLIENT" at bounding box center [442, 268] width 172 height 28
click at [393, 270] on input "text" at bounding box center [386, 269] width 60 height 13
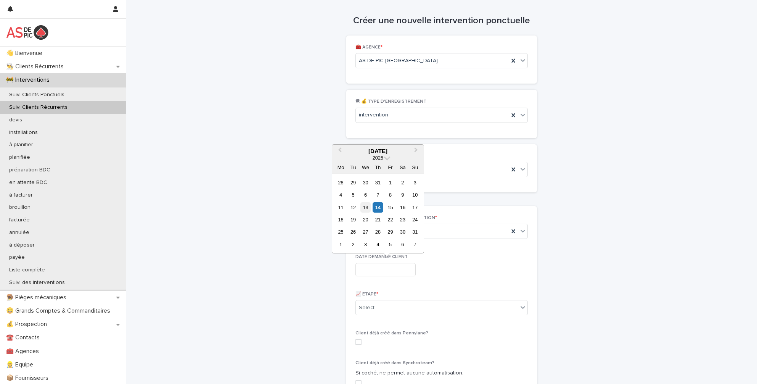
click at [369, 207] on div "13" at bounding box center [366, 207] width 10 height 10
type input "**********"
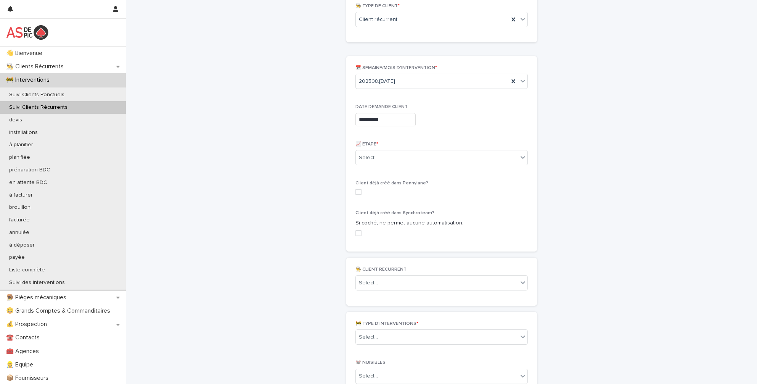
scroll to position [153, 0]
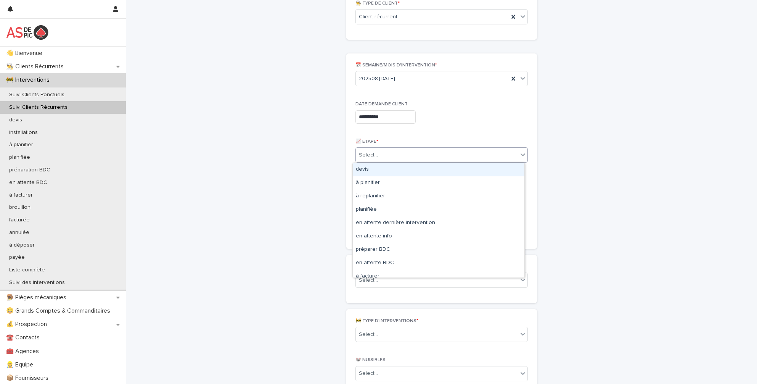
click at [400, 154] on div "Select..." at bounding box center [437, 155] width 162 height 13
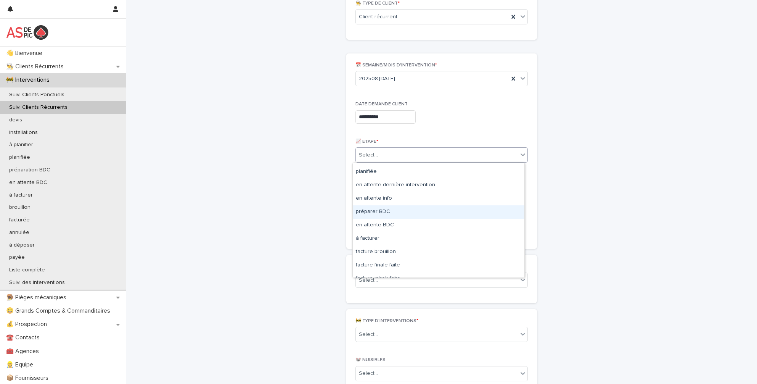
scroll to position [38, 0]
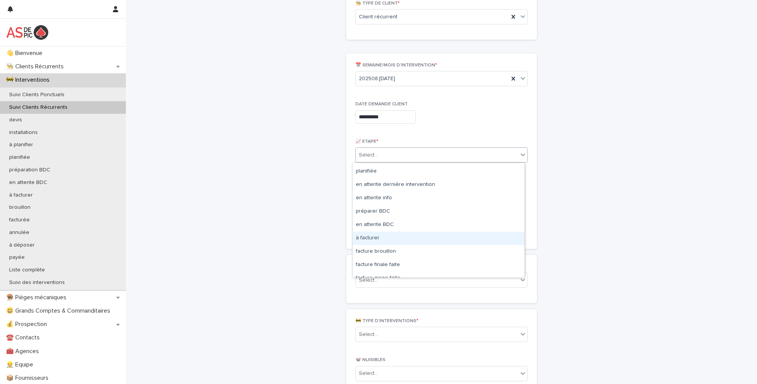
click at [382, 240] on div "à facturer" at bounding box center [439, 238] width 172 height 13
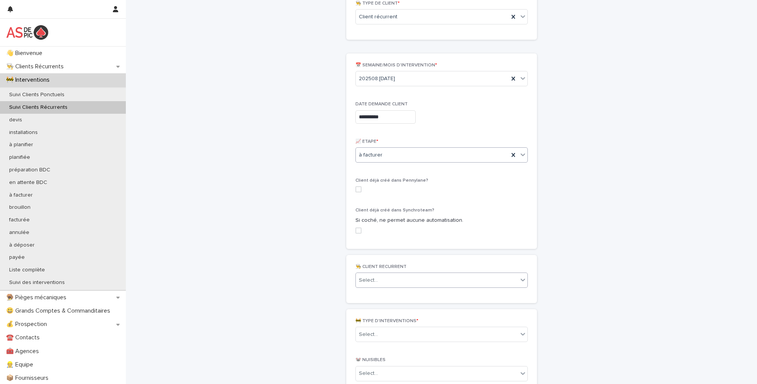
click at [402, 280] on div "Select..." at bounding box center [437, 280] width 162 height 13
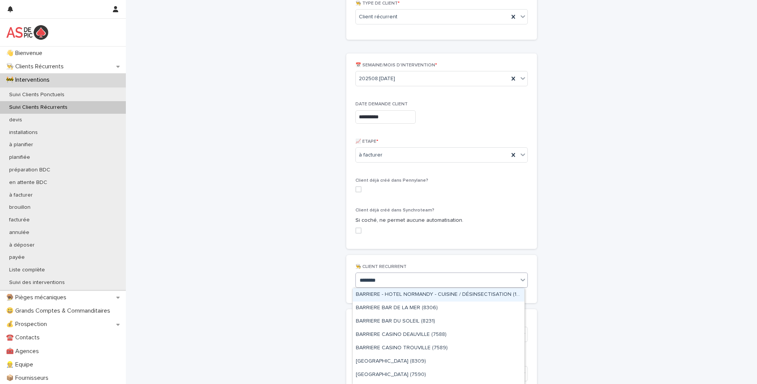
type input "********"
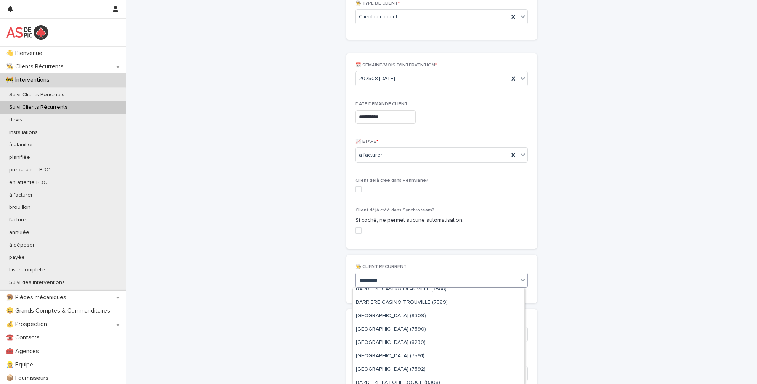
scroll to position [64, 0]
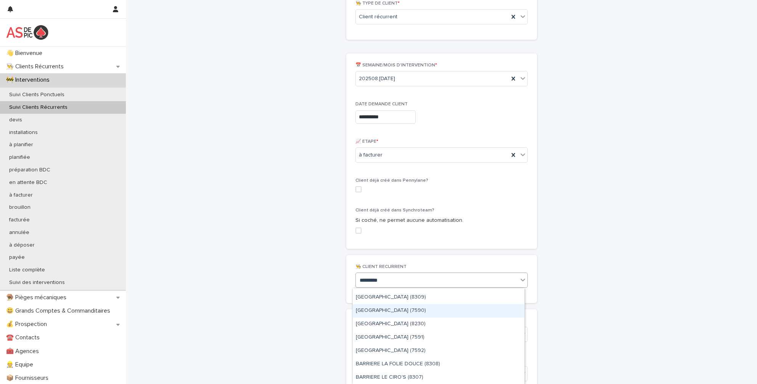
click at [427, 310] on div "[GEOGRAPHIC_DATA] (7590)" at bounding box center [439, 310] width 172 height 13
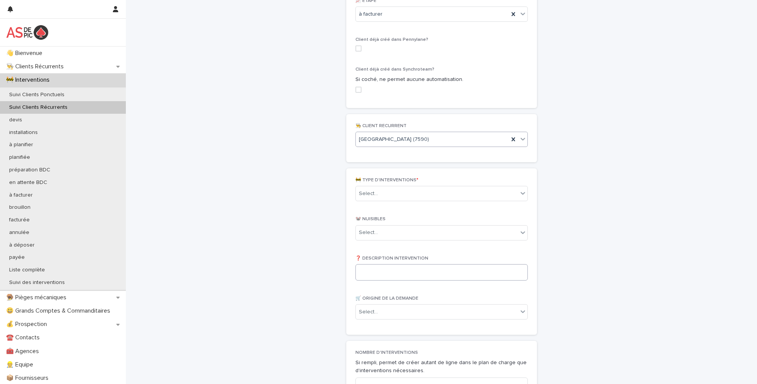
scroll to position [305, 0]
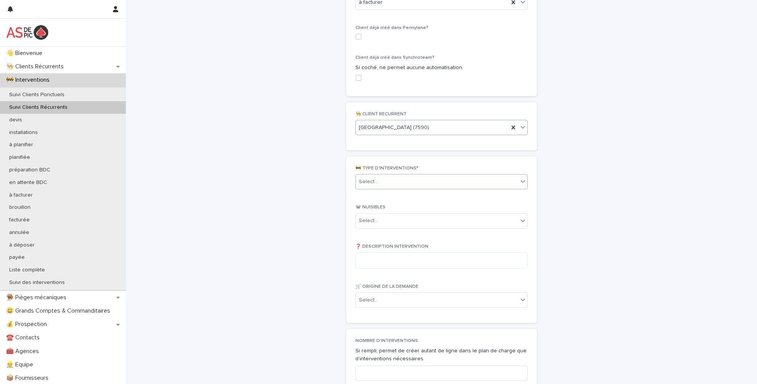
click at [419, 182] on div "Select..." at bounding box center [437, 182] width 162 height 13
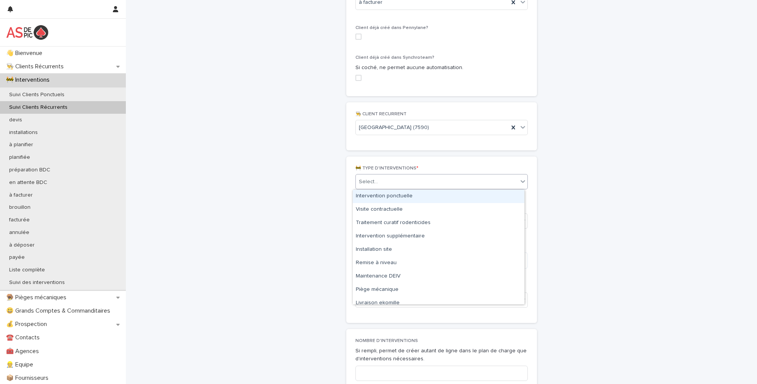
click at [418, 199] on div "Intervention ponctuelle" at bounding box center [439, 196] width 172 height 13
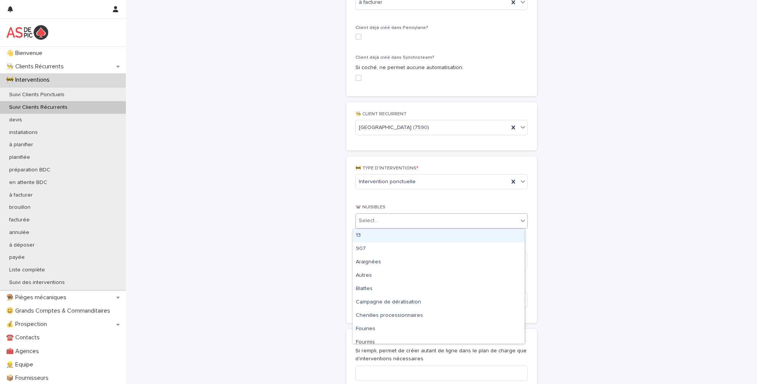
click at [408, 220] on div "Select..." at bounding box center [437, 220] width 162 height 13
type input "**"
click at [394, 262] on textarea at bounding box center [442, 260] width 172 height 16
click at [397, 220] on div "Select..." at bounding box center [437, 220] width 162 height 13
type input "**"
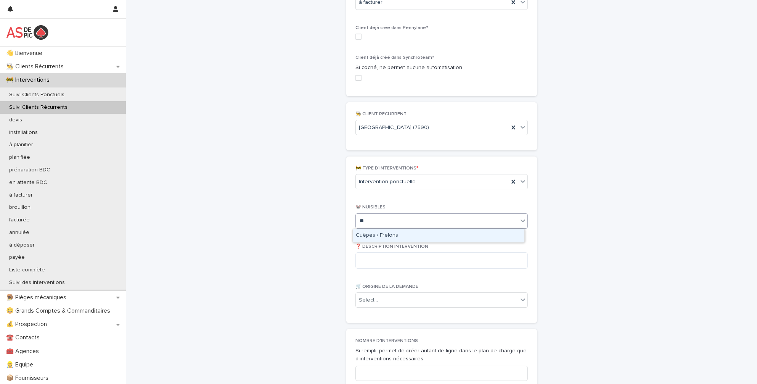
click at [391, 235] on div "Guêpes / Frelons" at bounding box center [439, 235] width 172 height 13
click at [389, 261] on textarea at bounding box center [442, 260] width 172 height 16
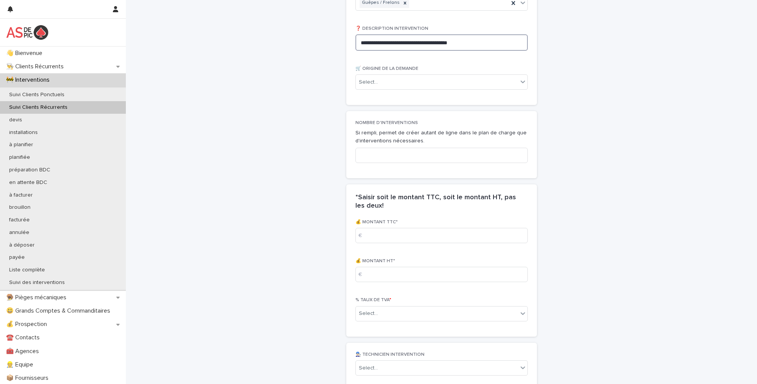
scroll to position [534, 0]
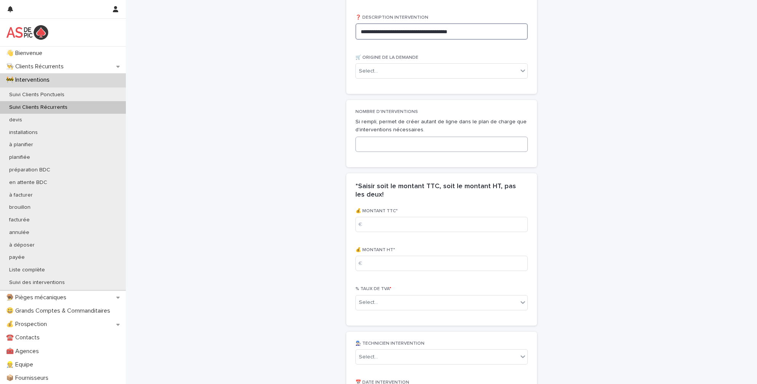
type textarea "**********"
click at [403, 143] on input at bounding box center [442, 144] width 172 height 15
type input "*"
click at [402, 269] on input at bounding box center [442, 263] width 172 height 15
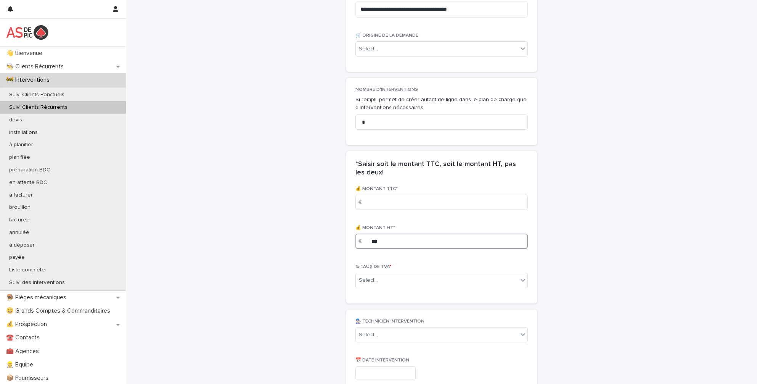
scroll to position [611, 0]
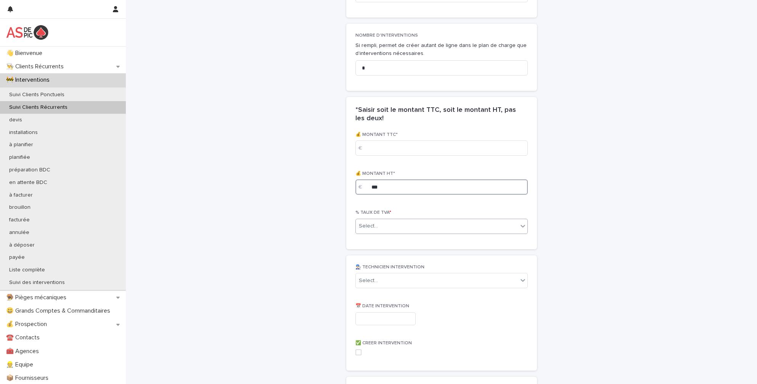
type input "***"
click at [386, 221] on div "Select..." at bounding box center [437, 226] width 162 height 13
click at [391, 249] on div "0.2" at bounding box center [439, 254] width 172 height 13
click at [410, 280] on div "Select..." at bounding box center [437, 280] width 162 height 13
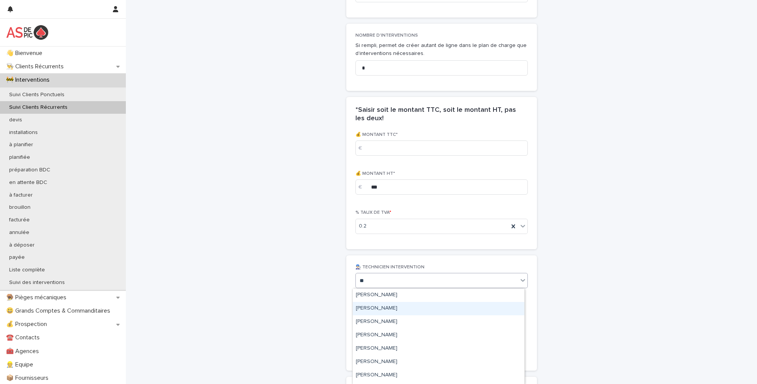
type input "***"
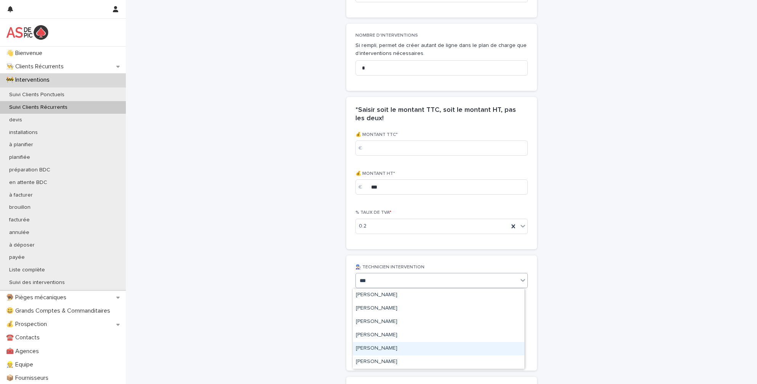
click at [393, 346] on div "[PERSON_NAME]" at bounding box center [439, 348] width 172 height 13
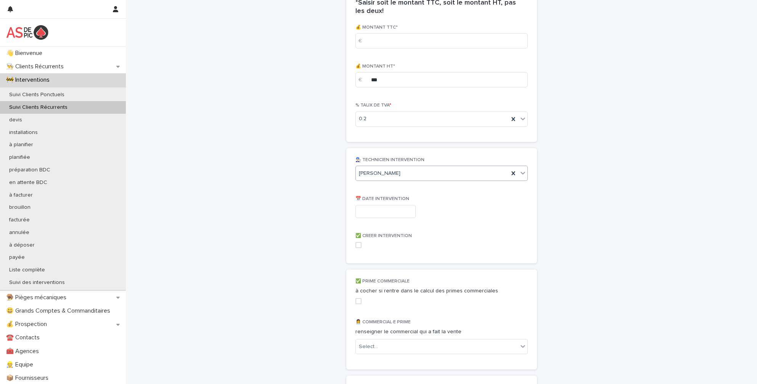
scroll to position [725, 0]
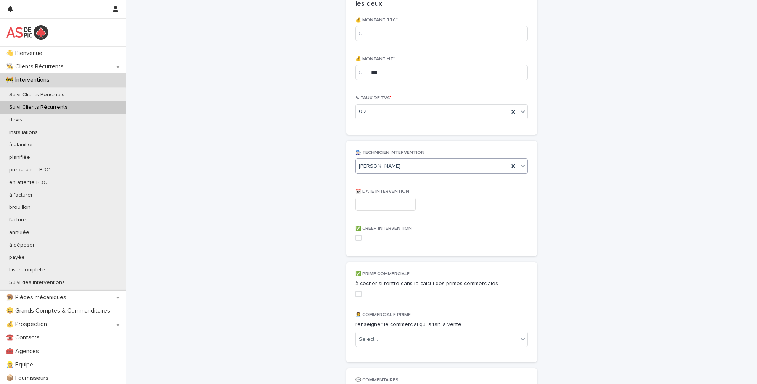
click at [387, 204] on input "text" at bounding box center [386, 204] width 60 height 13
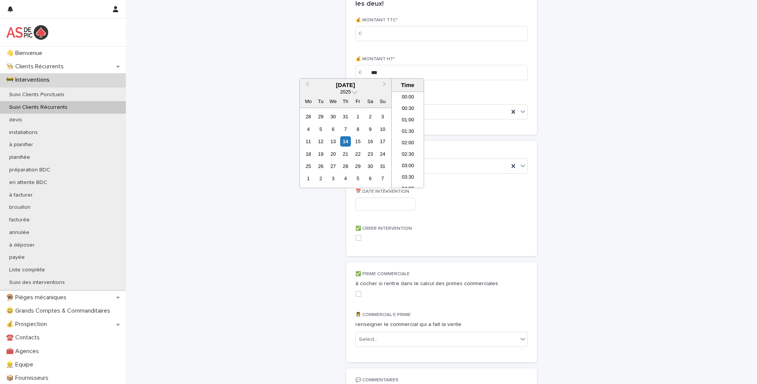
scroll to position [256, 0]
click at [347, 141] on div "14" at bounding box center [345, 141] width 10 height 10
type input "**********"
click at [482, 272] on p "✅ PRIME COMMERCIALE" at bounding box center [442, 273] width 172 height 5
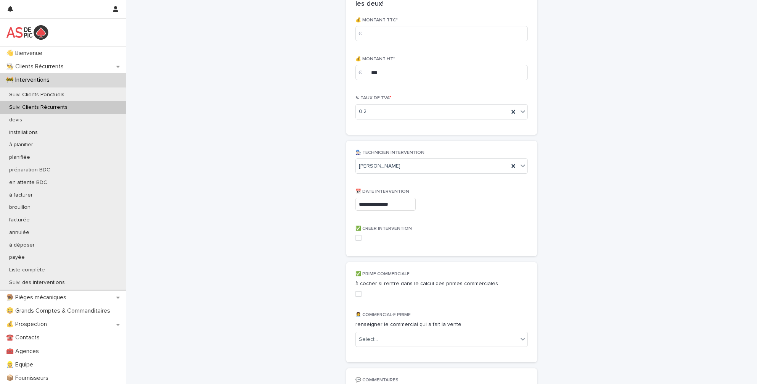
click at [356, 294] on span at bounding box center [359, 294] width 6 height 6
click at [401, 343] on div "Select..." at bounding box center [437, 339] width 162 height 13
type input "***"
click at [392, 309] on div "[PERSON_NAME]" at bounding box center [439, 311] width 172 height 13
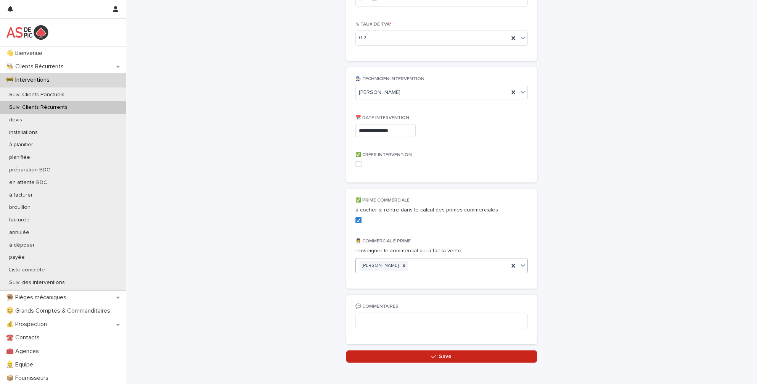
scroll to position [837, 0]
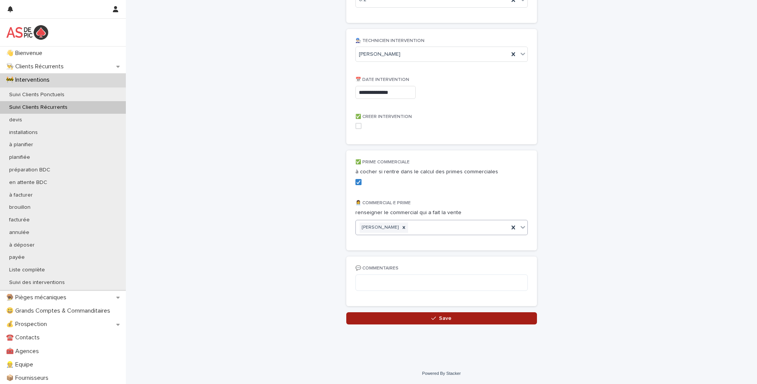
click at [440, 323] on button "Save" at bounding box center [441, 318] width 191 height 12
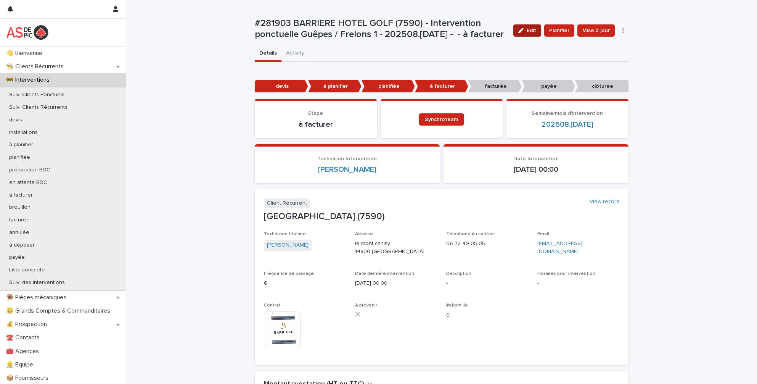
click at [530, 33] on button "Edit" at bounding box center [528, 30] width 28 height 12
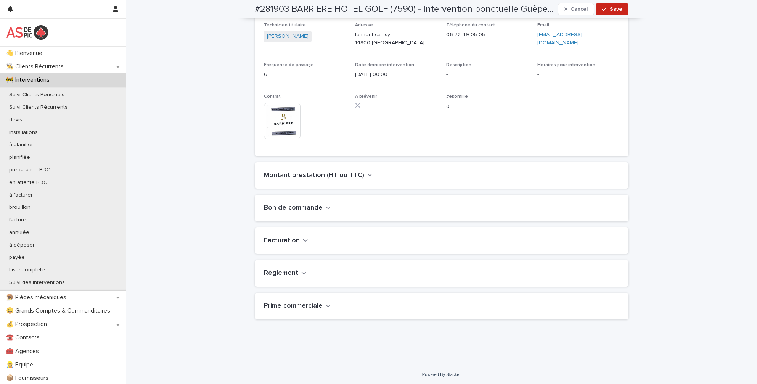
scroll to position [210, 0]
click at [303, 202] on div "Bon de commande" at bounding box center [442, 206] width 374 height 27
click at [308, 205] on h2 "Bon de commande" at bounding box center [293, 207] width 59 height 8
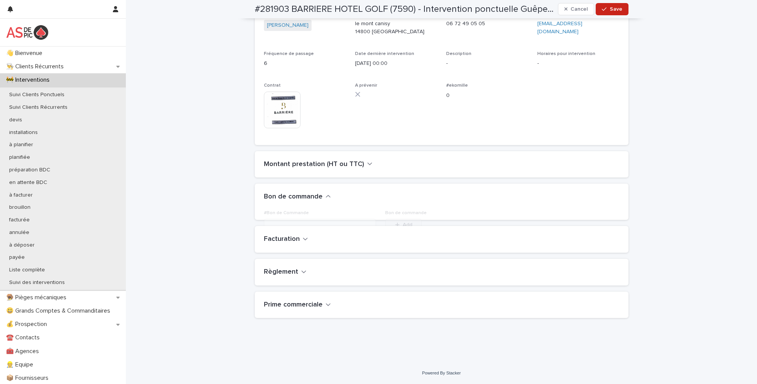
scroll to position [230, 0]
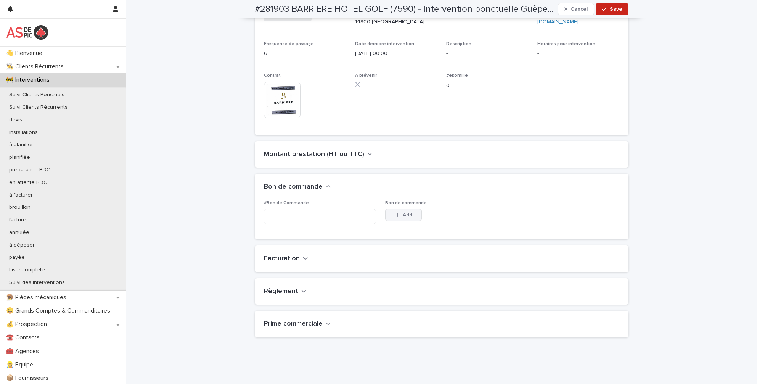
click at [401, 211] on button "Add" at bounding box center [403, 215] width 37 height 12
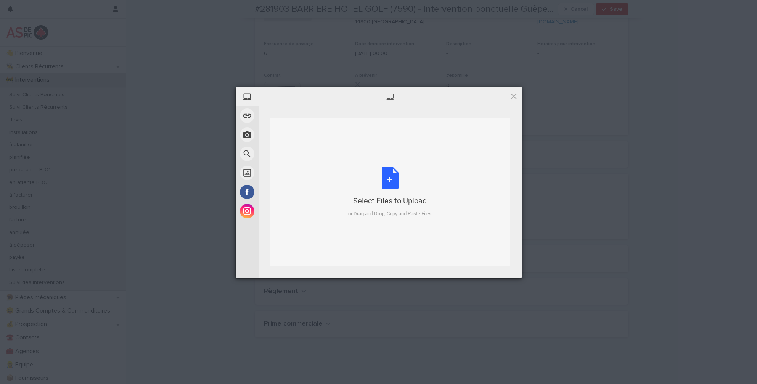
click at [390, 179] on div "Select Files to Upload or Drag and Drop, Copy and Paste Files" at bounding box center [390, 192] width 84 height 51
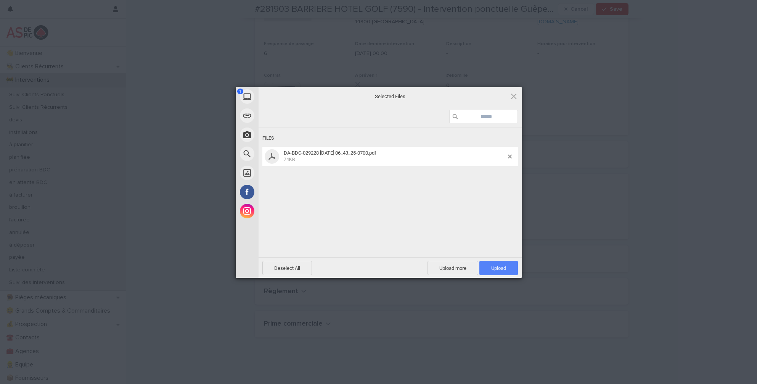
click at [501, 265] on span "Upload 1" at bounding box center [498, 268] width 15 height 6
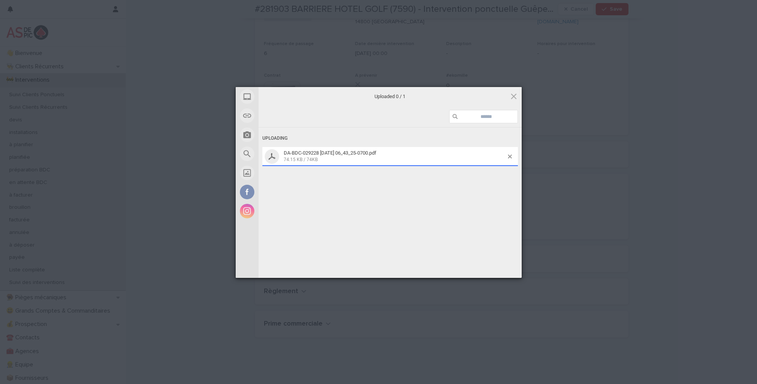
scroll to position [243, 0]
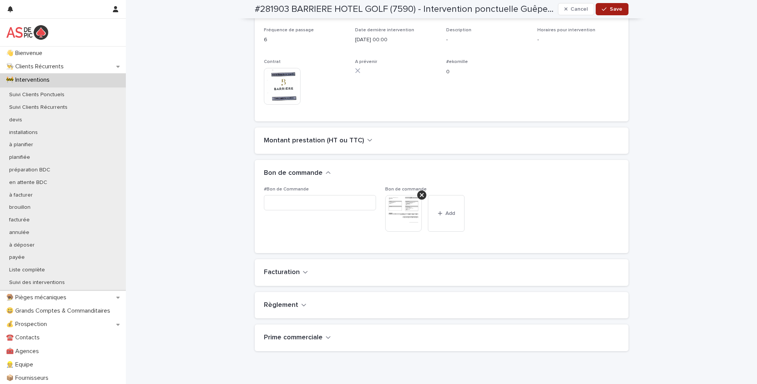
click at [610, 7] on span "Save" at bounding box center [616, 8] width 13 height 5
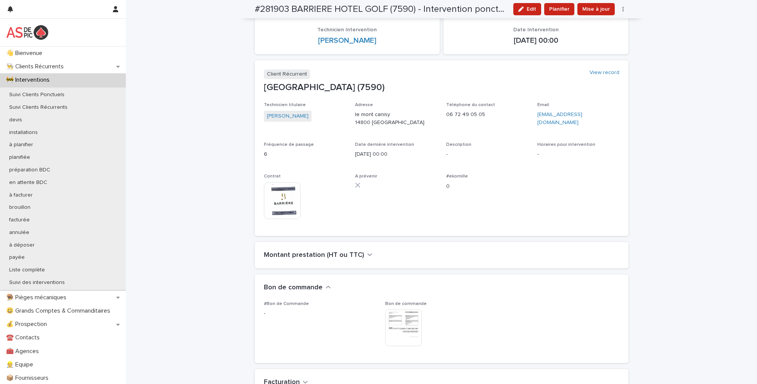
scroll to position [129, 0]
click at [592, 6] on span "Mise à jour" at bounding box center [596, 9] width 27 height 8
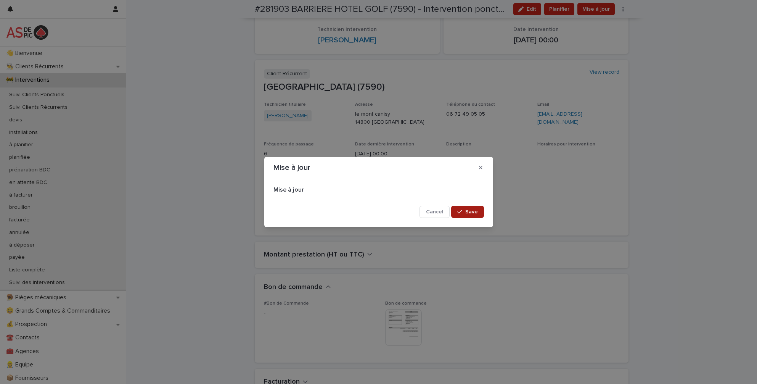
click at [468, 211] on span "Save" at bounding box center [472, 211] width 13 height 5
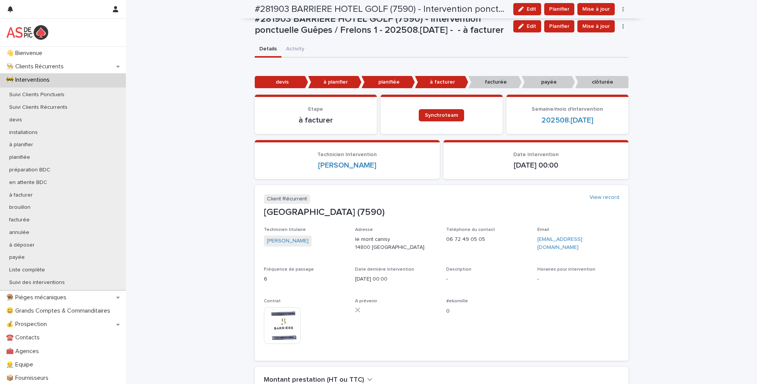
scroll to position [0, 0]
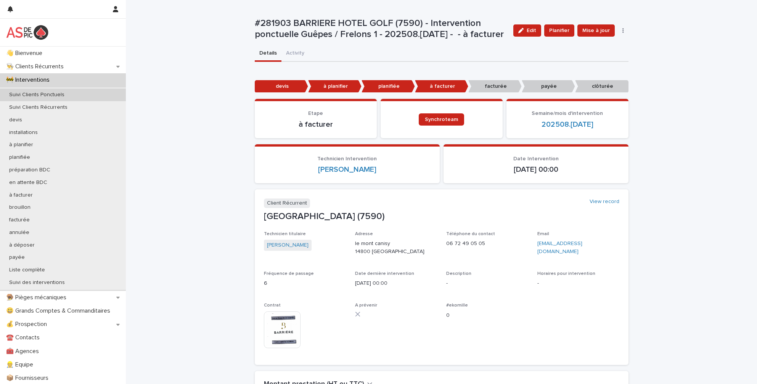
click at [57, 95] on p "Suivi Clients Ponctuels" at bounding box center [37, 95] width 68 height 6
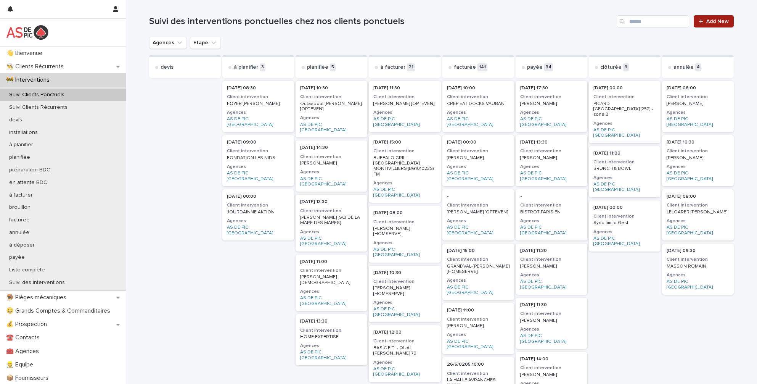
click at [719, 23] on span "Add New" at bounding box center [718, 21] width 23 height 5
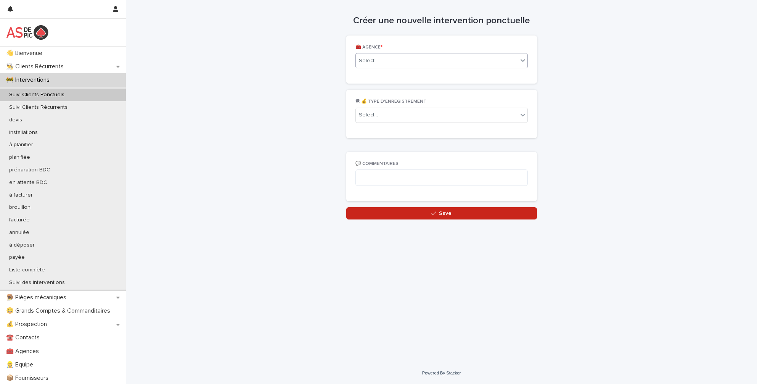
click at [395, 61] on div "Select..." at bounding box center [437, 61] width 162 height 13
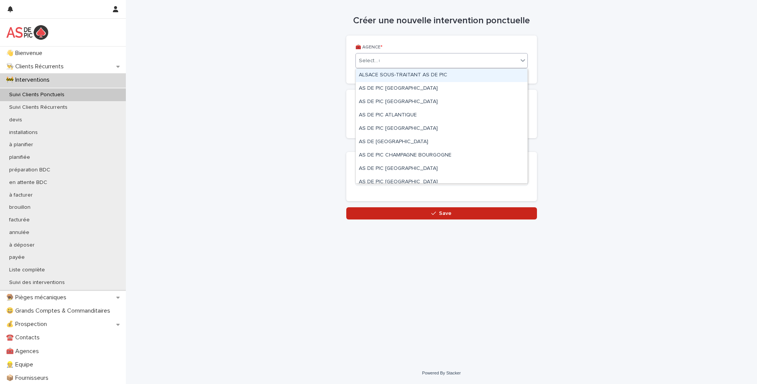
type input "***"
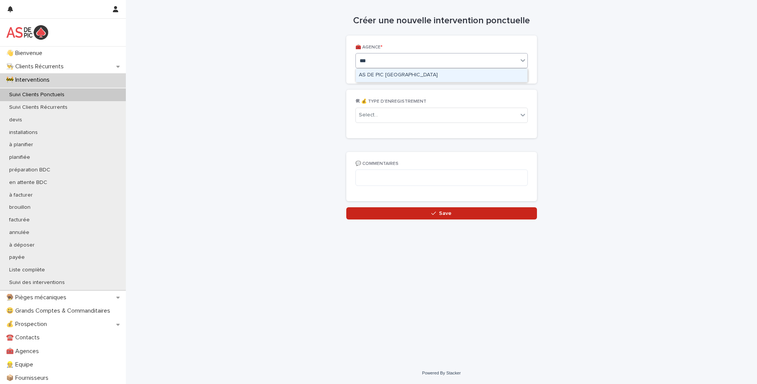
click at [408, 76] on div "AS DE PIC [GEOGRAPHIC_DATA]" at bounding box center [442, 75] width 172 height 13
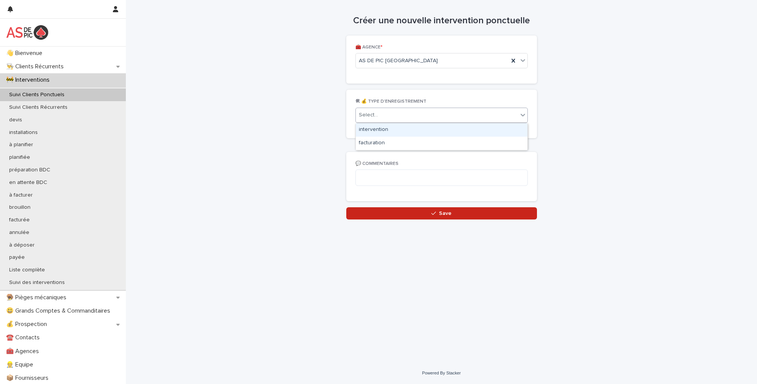
click at [399, 114] on div "Select..." at bounding box center [437, 115] width 162 height 13
click at [401, 131] on div "intervention" at bounding box center [442, 129] width 172 height 13
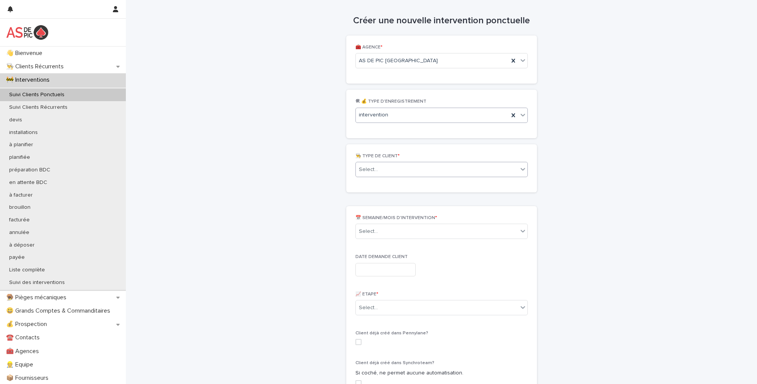
drag, startPoint x: 386, startPoint y: 161, endPoint x: 387, endPoint y: 166, distance: 4.4
click at [386, 162] on div "Select..." at bounding box center [442, 169] width 172 height 15
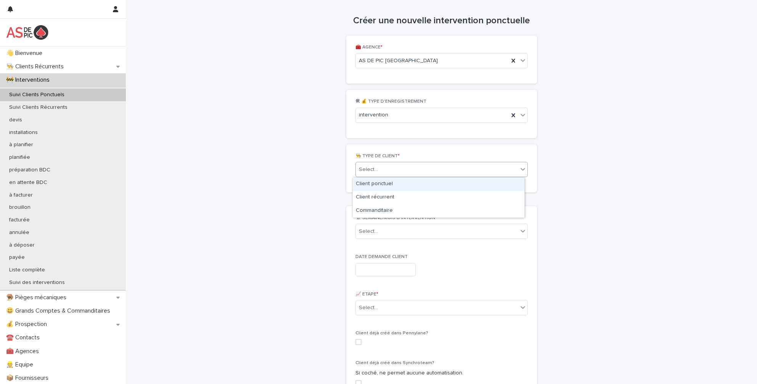
click at [392, 184] on div "Client ponctuel" at bounding box center [439, 183] width 172 height 13
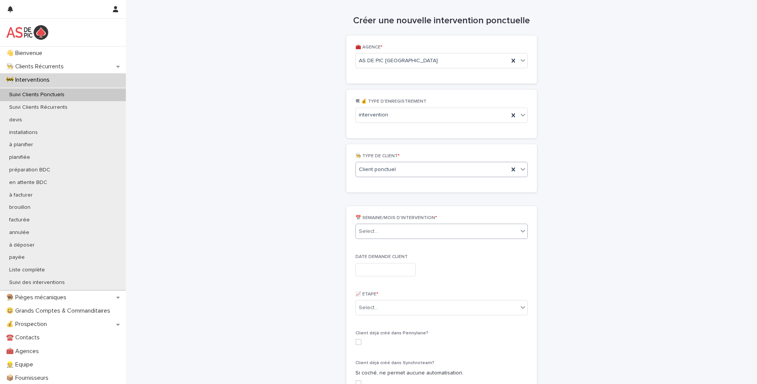
click at [388, 229] on div "Select..." at bounding box center [437, 231] width 162 height 13
type input "******"
click at [443, 242] on div "202508.[DATE]" at bounding box center [439, 245] width 172 height 13
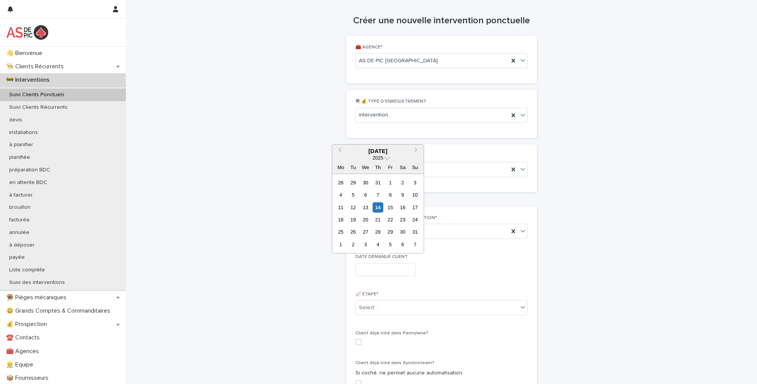
click at [391, 266] on input "text" at bounding box center [386, 269] width 60 height 13
click at [377, 207] on div "14" at bounding box center [378, 207] width 10 height 10
type input "**********"
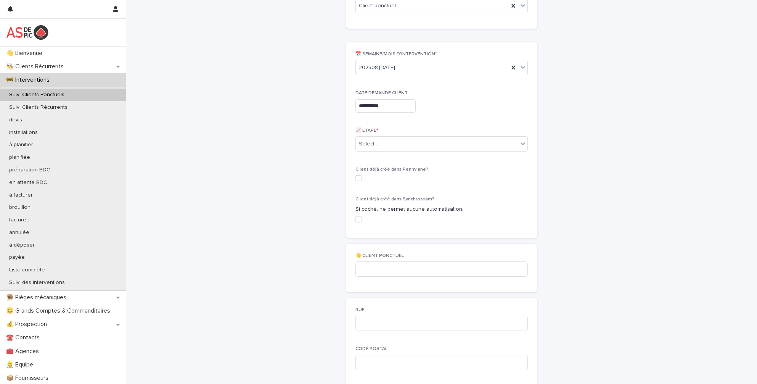
scroll to position [191, 0]
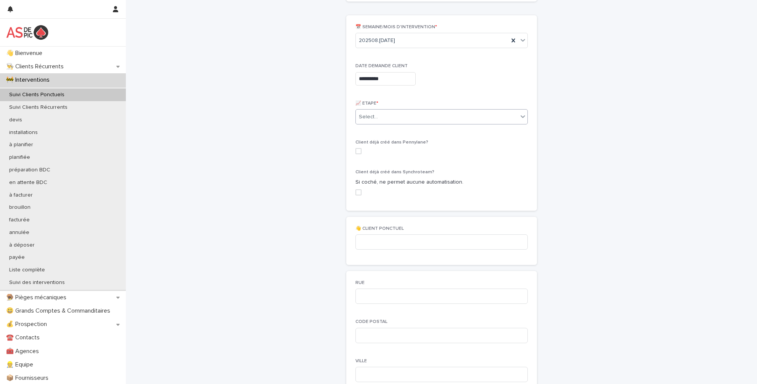
click at [389, 118] on div "Select..." at bounding box center [437, 117] width 162 height 13
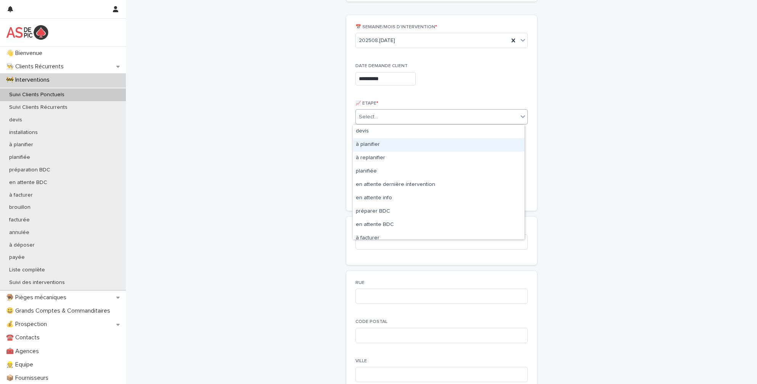
click at [383, 147] on div "à planifier" at bounding box center [439, 144] width 172 height 13
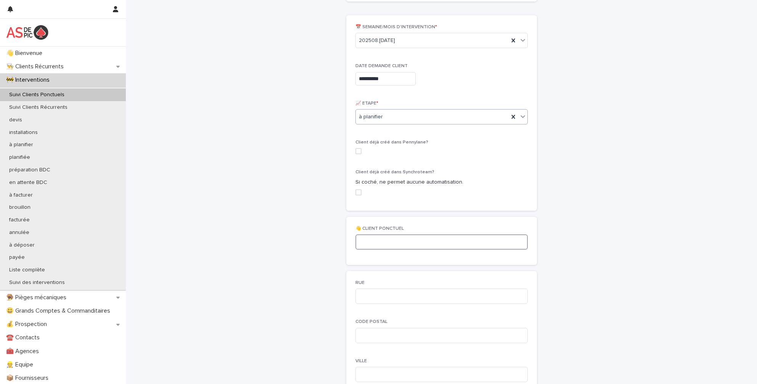
click at [393, 240] on input at bounding box center [442, 241] width 172 height 15
type input "*"
type input "**********"
click at [438, 301] on input at bounding box center [442, 295] width 172 height 15
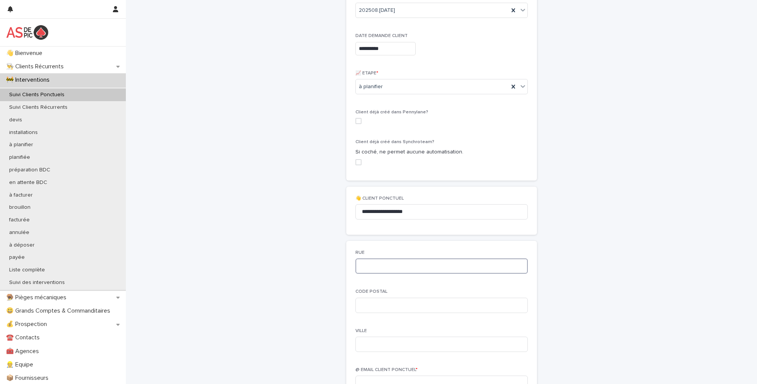
scroll to position [267, 0]
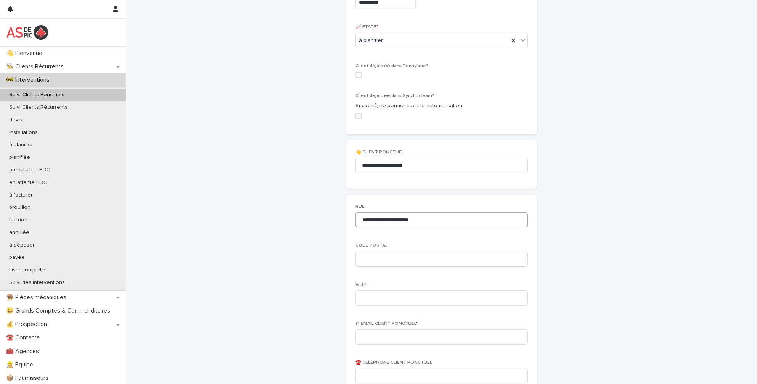
type input "**********"
type input "*****"
type input "********"
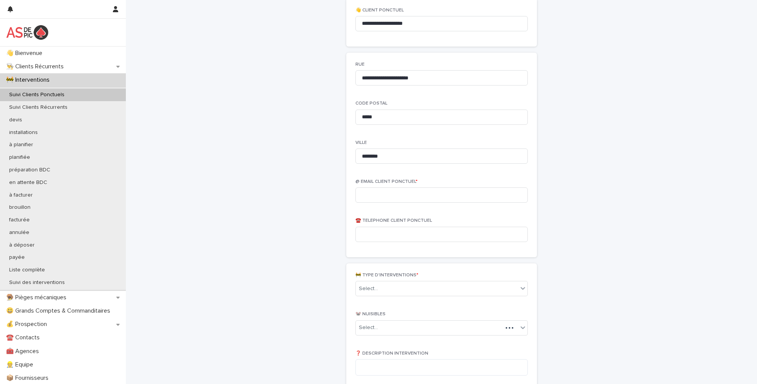
scroll to position [420, 0]
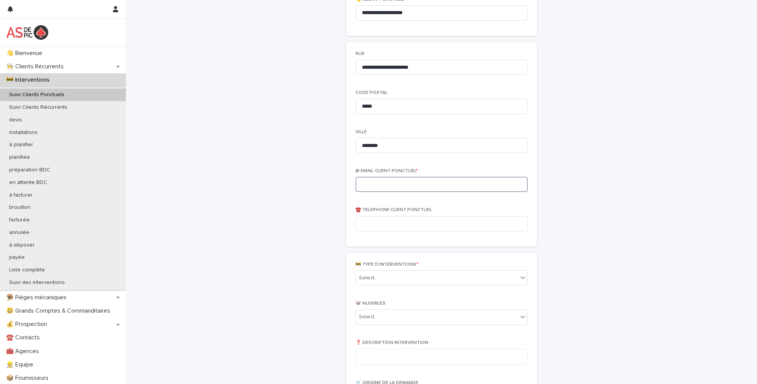
click at [384, 183] on input at bounding box center [442, 184] width 172 height 15
paste input "**********"
type input "**********"
drag, startPoint x: 388, startPoint y: 225, endPoint x: 384, endPoint y: 224, distance: 3.9
click at [388, 225] on input at bounding box center [442, 223] width 172 height 15
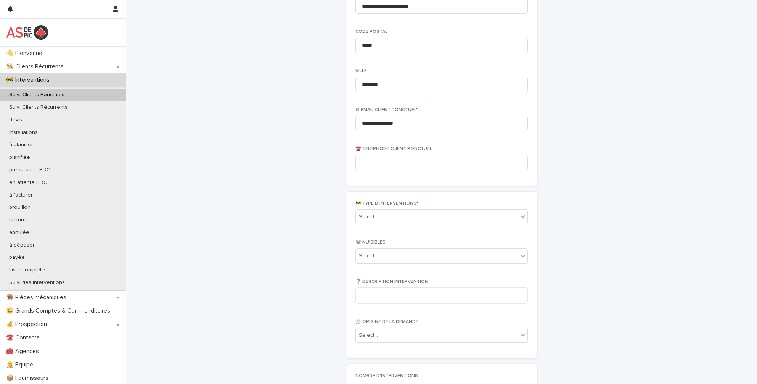
scroll to position [496, 0]
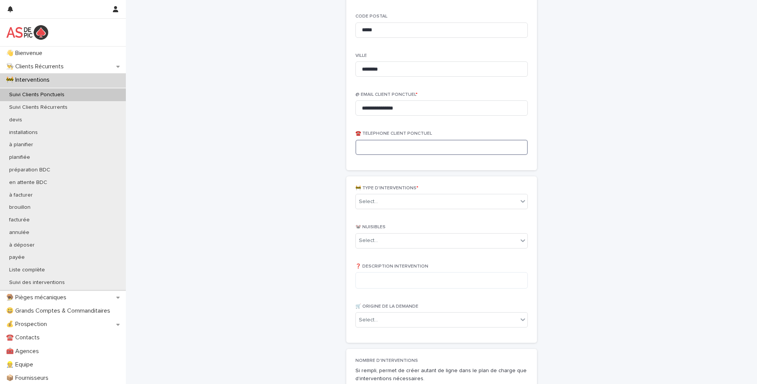
drag, startPoint x: 409, startPoint y: 150, endPoint x: 408, endPoint y: 154, distance: 4.3
click at [409, 150] on input at bounding box center [442, 147] width 172 height 15
paste input "**********"
type input "**********"
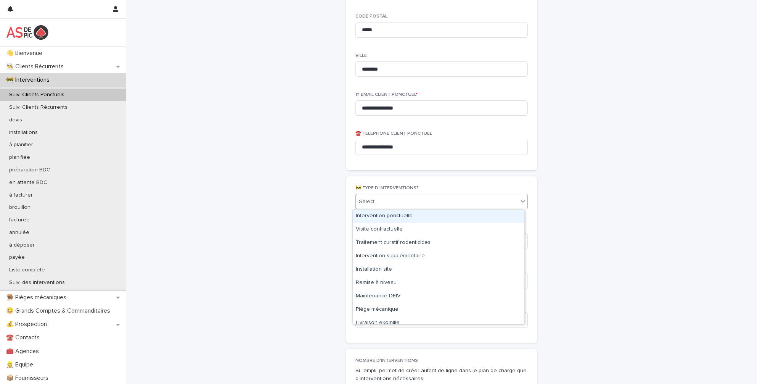
click at [391, 199] on div "Select..." at bounding box center [437, 201] width 162 height 13
click at [391, 219] on div "Intervention ponctuelle" at bounding box center [439, 215] width 172 height 13
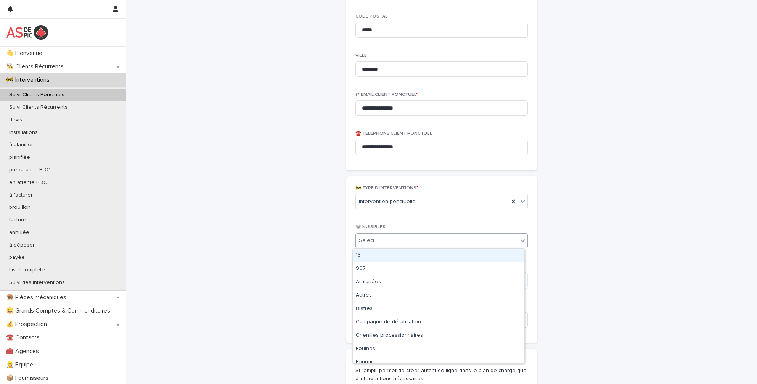
click at [385, 241] on div "Select..." at bounding box center [437, 240] width 162 height 13
type input "**"
click at [379, 256] on div "Blattes" at bounding box center [439, 255] width 172 height 13
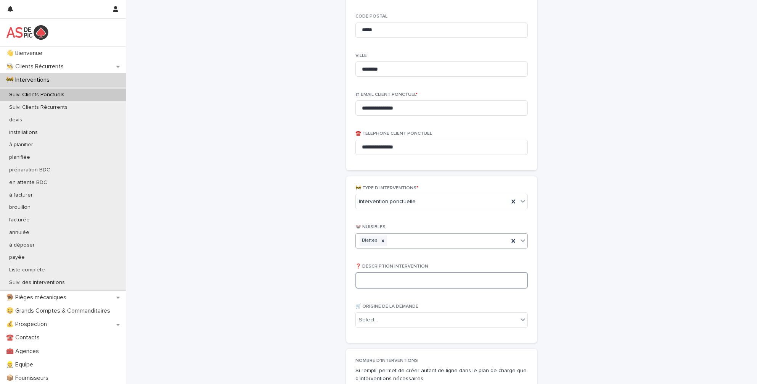
click at [383, 279] on textarea at bounding box center [442, 280] width 172 height 16
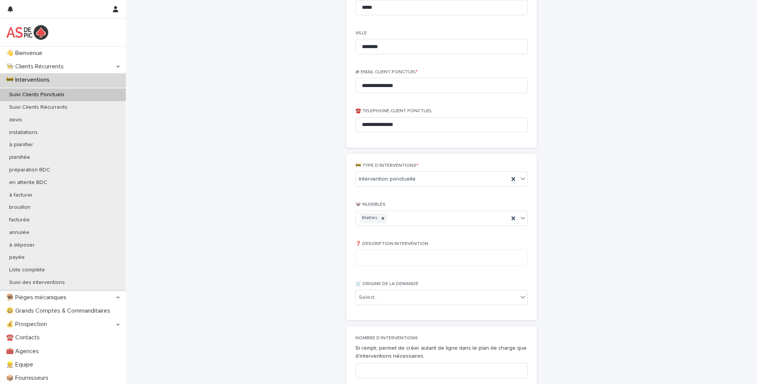
scroll to position [611, 0]
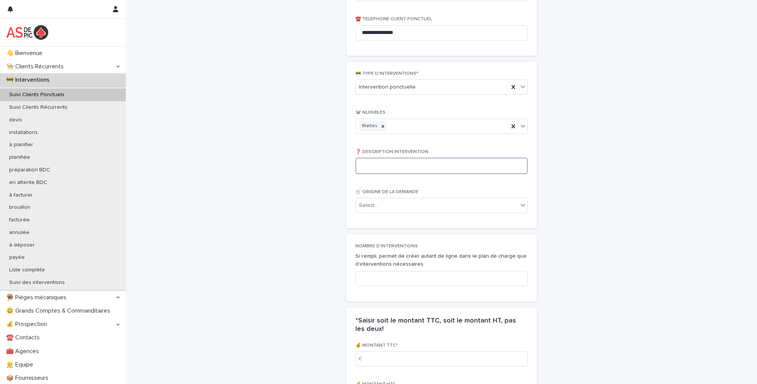
click at [408, 166] on textarea at bounding box center [442, 166] width 172 height 16
paste textarea "**********"
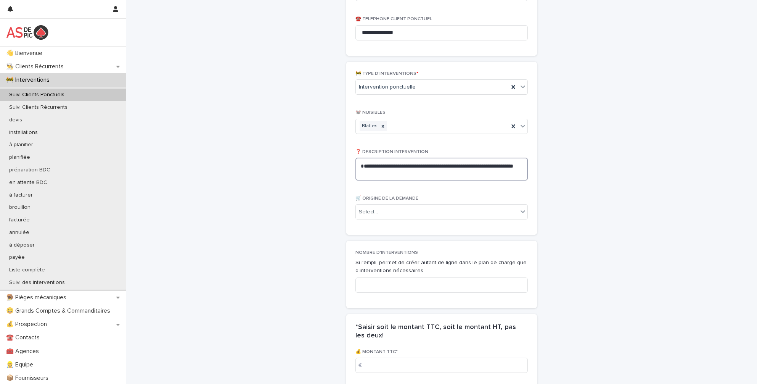
click at [418, 175] on textarea "**********" at bounding box center [442, 169] width 172 height 23
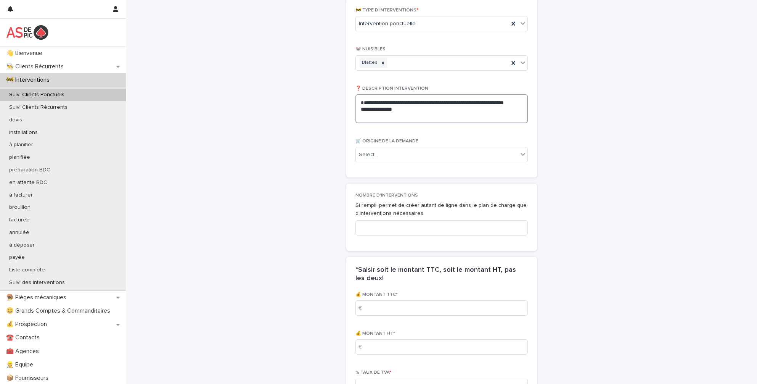
scroll to position [687, 0]
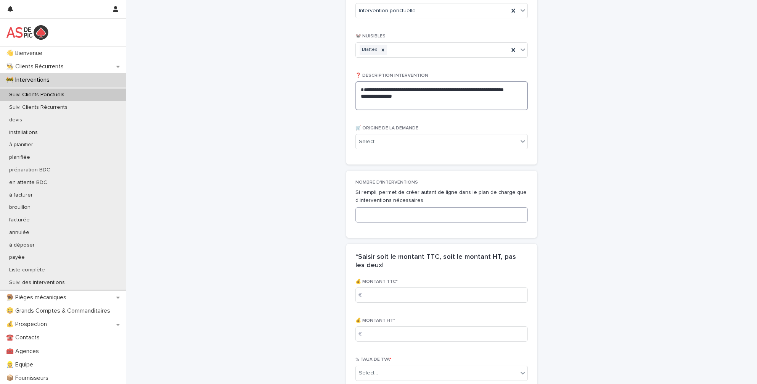
type textarea "**********"
click at [409, 216] on input at bounding box center [442, 214] width 172 height 15
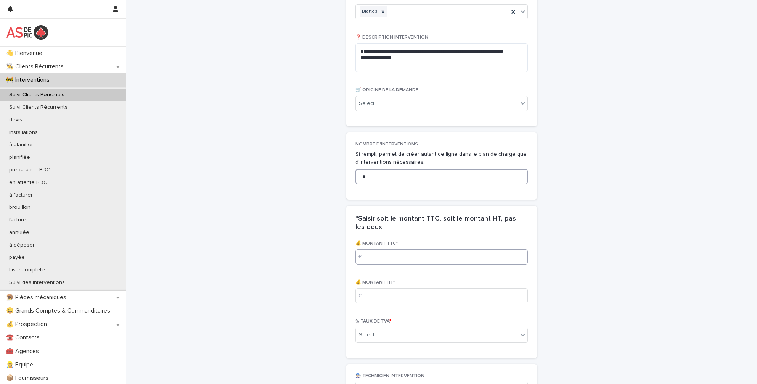
type input "*"
click at [405, 255] on input at bounding box center [442, 256] width 172 height 15
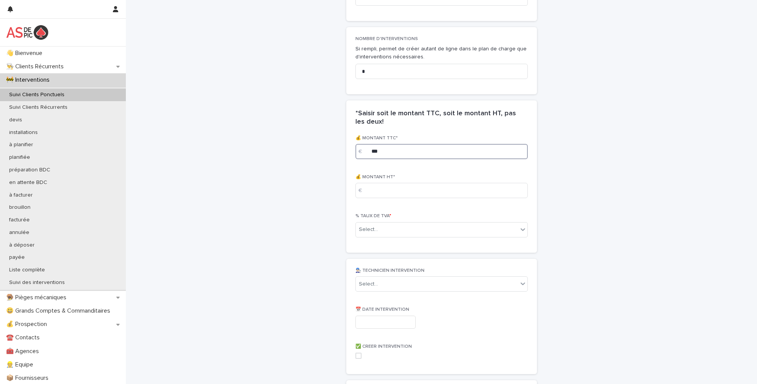
scroll to position [839, 0]
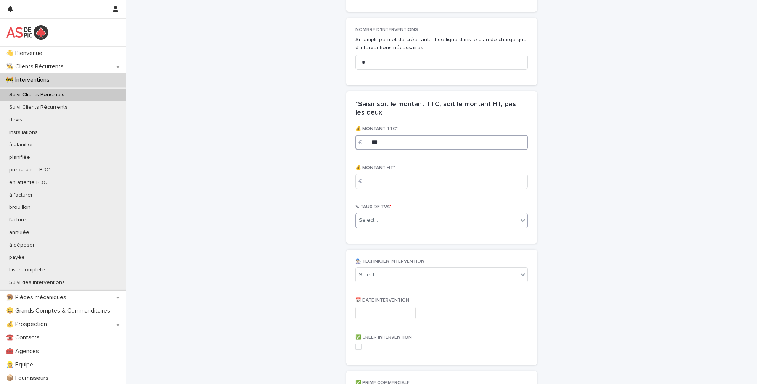
type input "***"
click at [390, 222] on div "Select..." at bounding box center [437, 220] width 162 height 13
click at [387, 241] on div "0.1" at bounding box center [439, 235] width 172 height 13
click at [397, 274] on div "Select..." at bounding box center [437, 275] width 162 height 13
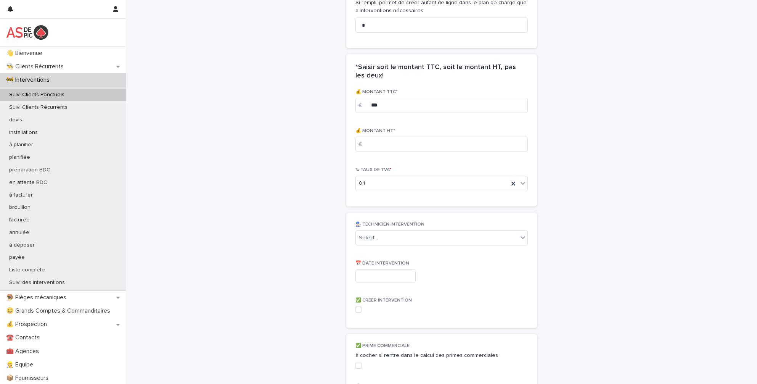
scroll to position [878, 0]
click at [399, 242] on div "Select..." at bounding box center [437, 236] width 162 height 13
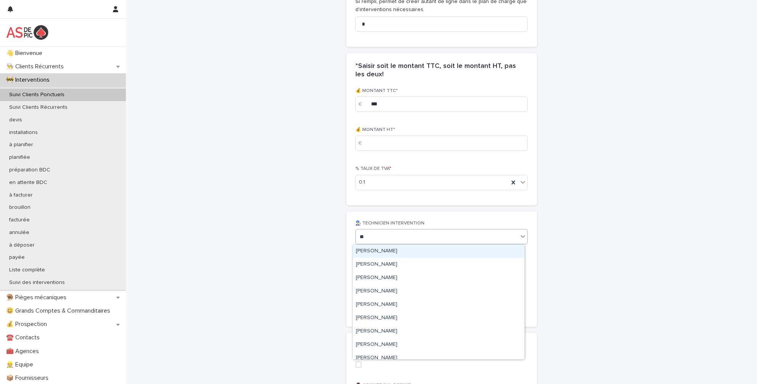
type input "***"
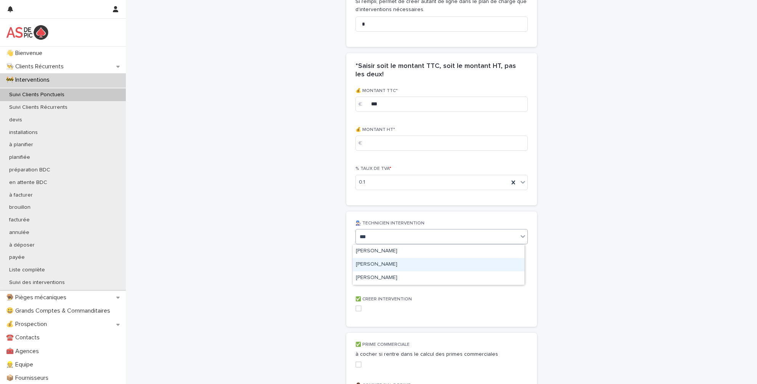
click at [388, 267] on div "[PERSON_NAME]" at bounding box center [439, 264] width 172 height 13
click at [385, 274] on input "text" at bounding box center [386, 274] width 60 height 13
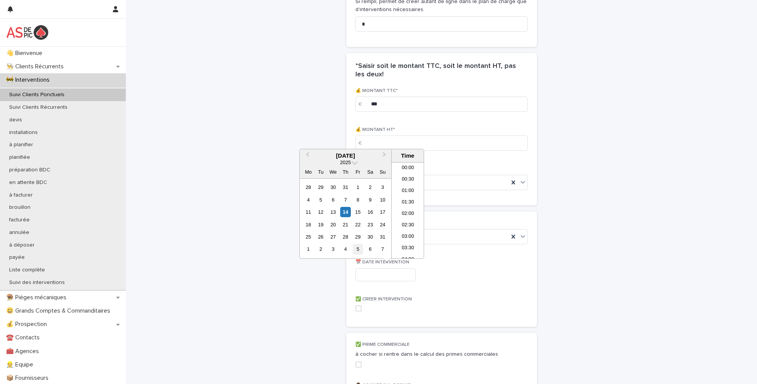
scroll to position [267, 0]
click at [307, 223] on div "18" at bounding box center [308, 224] width 10 height 10
click at [408, 174] on li "08:30" at bounding box center [408, 171] width 32 height 11
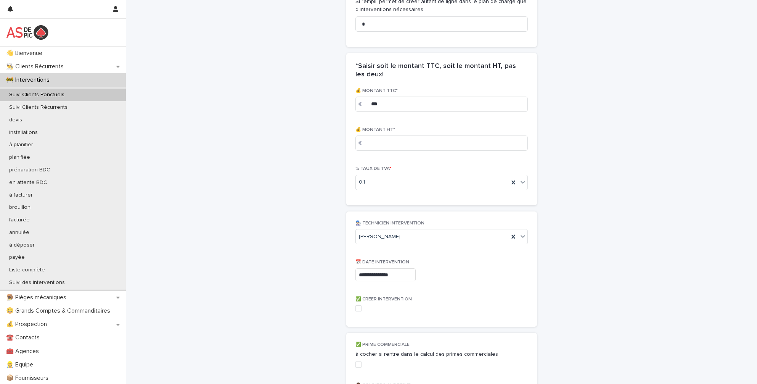
type input "**********"
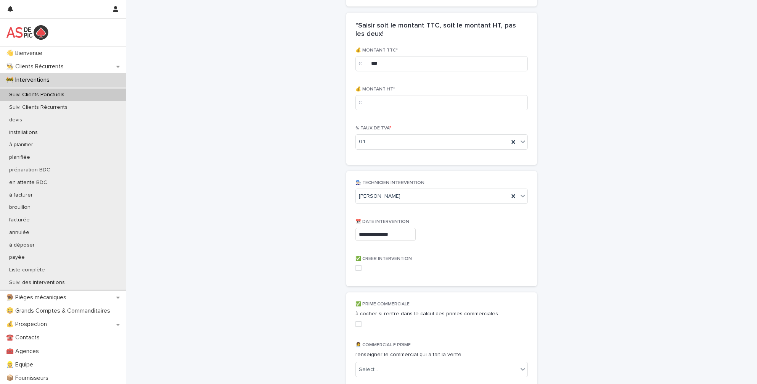
scroll to position [992, 0]
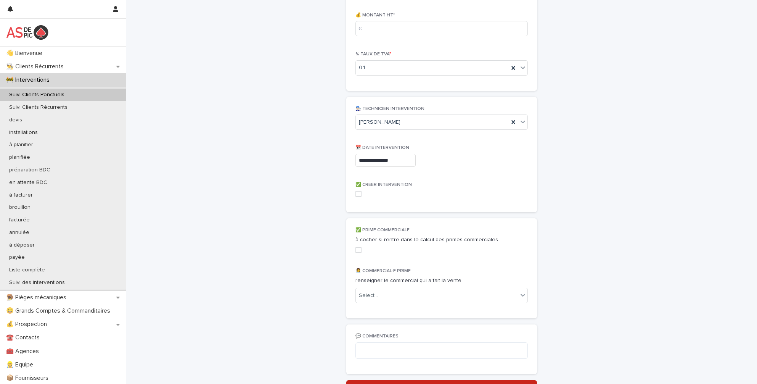
click at [356, 193] on span at bounding box center [359, 194] width 6 height 6
click at [356, 248] on span at bounding box center [359, 250] width 6 height 6
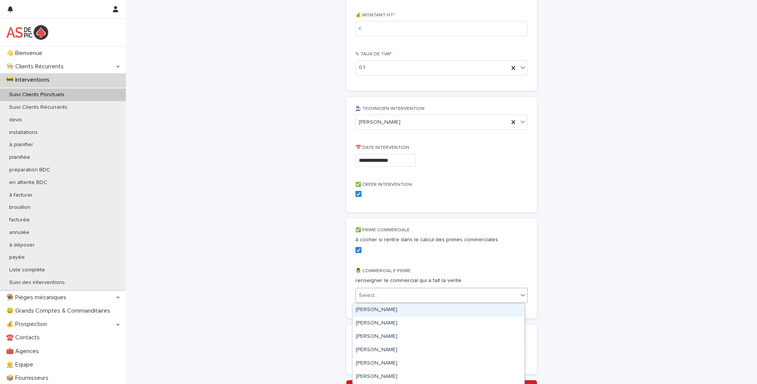
click at [403, 295] on div "Select..." at bounding box center [437, 295] width 162 height 13
type input "**"
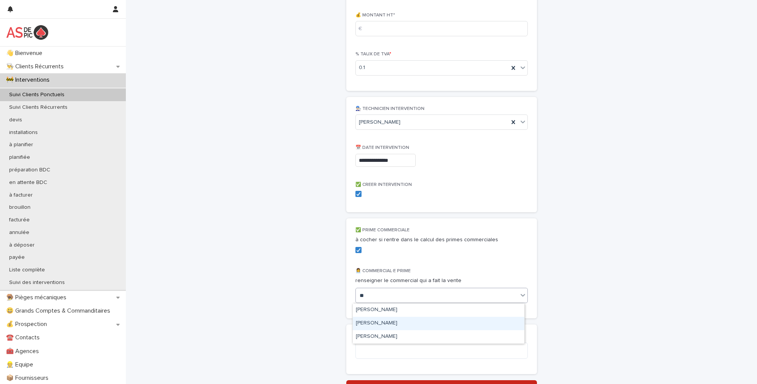
click at [392, 321] on div "[PERSON_NAME]" at bounding box center [439, 323] width 172 height 13
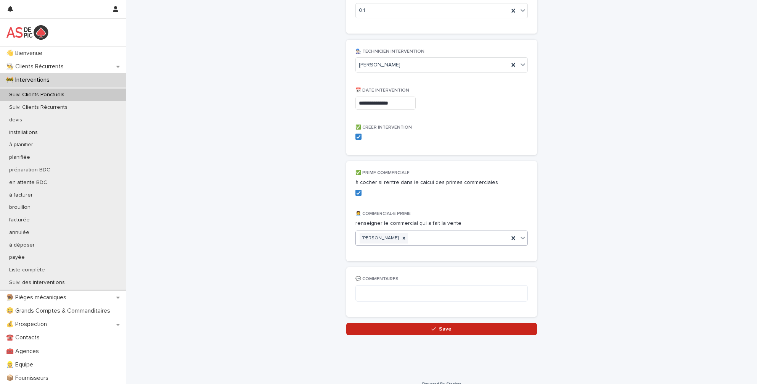
scroll to position [1060, 0]
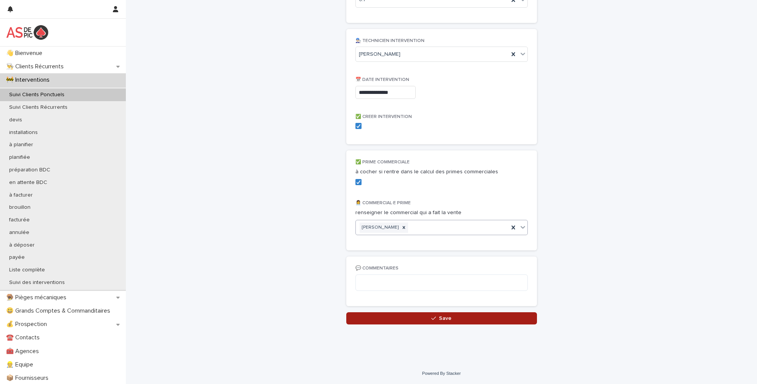
click at [439, 319] on span "Save" at bounding box center [445, 318] width 13 height 5
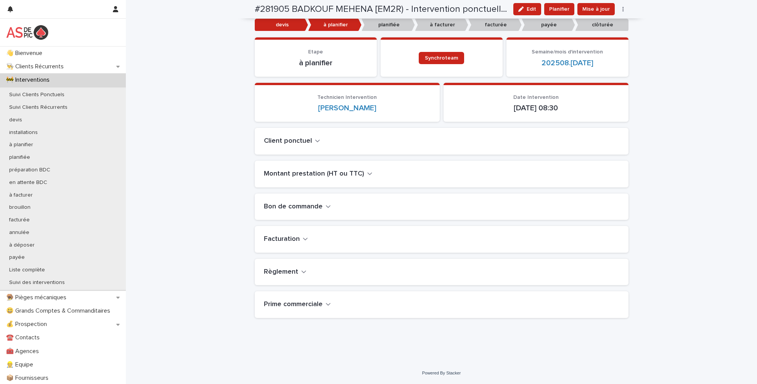
scroll to position [61, 0]
click at [59, 68] on p "👨‍🍳 Clients Récurrents" at bounding box center [36, 66] width 67 height 7
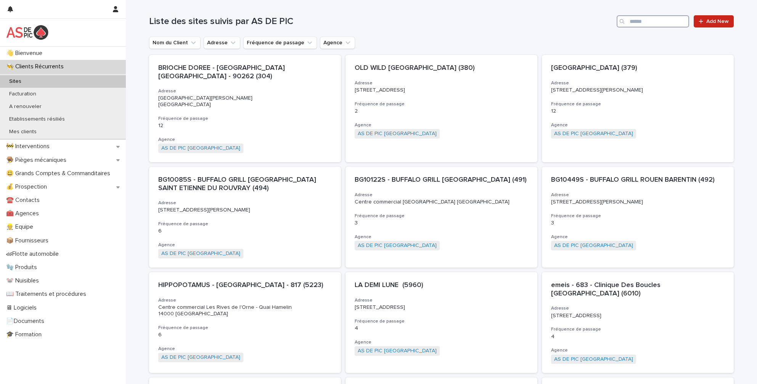
click at [640, 19] on input "Search" at bounding box center [653, 21] width 73 height 12
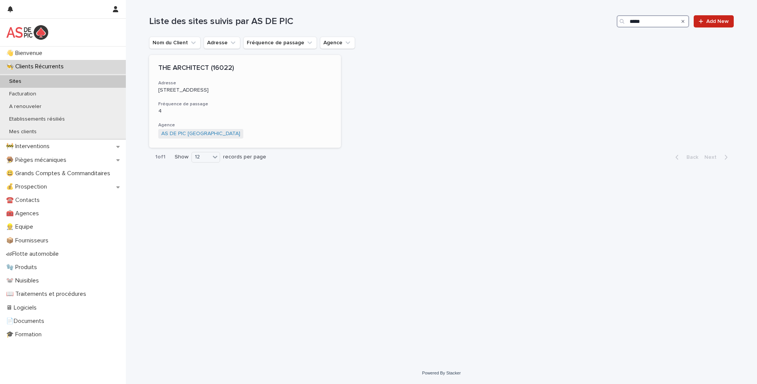
type input "*****"
click at [262, 93] on p "[STREET_ADDRESS]" at bounding box center [245, 90] width 174 height 6
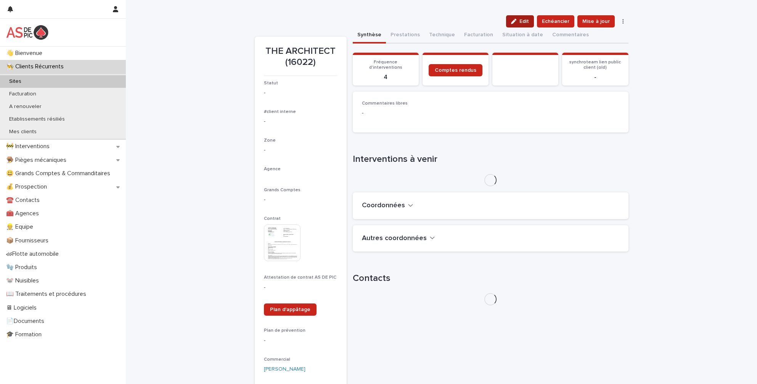
click at [528, 18] on button "Edit" at bounding box center [520, 21] width 28 height 12
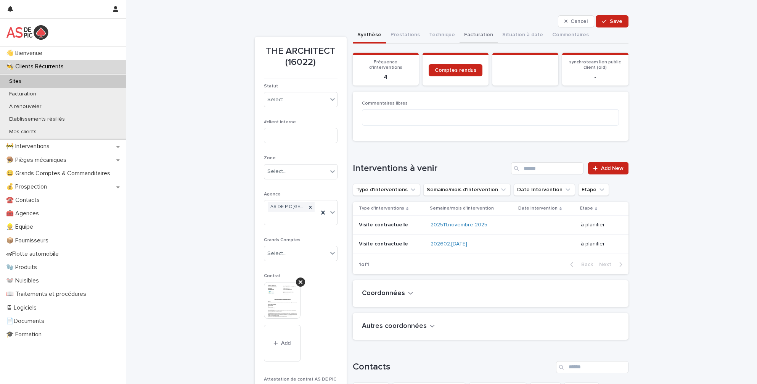
click at [467, 34] on button "Facturation" at bounding box center [479, 35] width 38 height 16
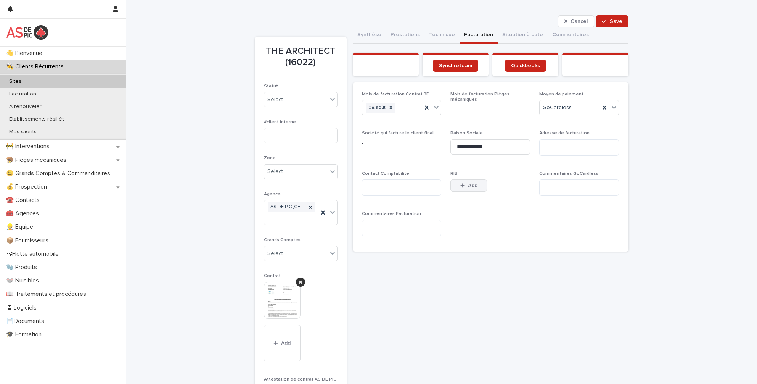
click at [465, 185] on div "button" at bounding box center [465, 185] width 8 height 5
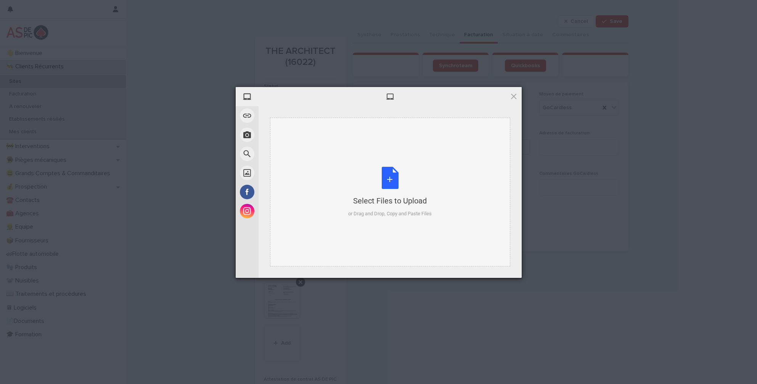
click at [385, 180] on div "Select Files to Upload or Drag and Drop, Copy and Paste Files" at bounding box center [390, 192] width 84 height 51
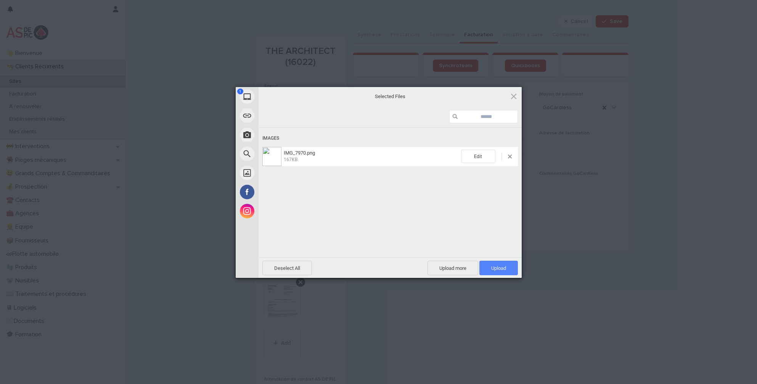
click at [509, 266] on span "Upload 1" at bounding box center [499, 268] width 39 height 15
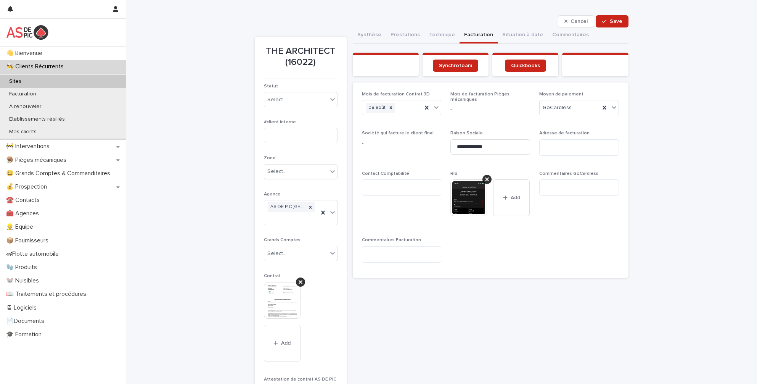
drag, startPoint x: 672, startPoint y: 252, endPoint x: 647, endPoint y: 247, distance: 25.3
click at [670, 252] on div "**********" at bounding box center [442, 280] width 632 height 560
click at [564, 187] on textarea at bounding box center [580, 187] width 80 height 16
type textarea "**********"
click at [615, 27] on button "Save" at bounding box center [612, 21] width 32 height 12
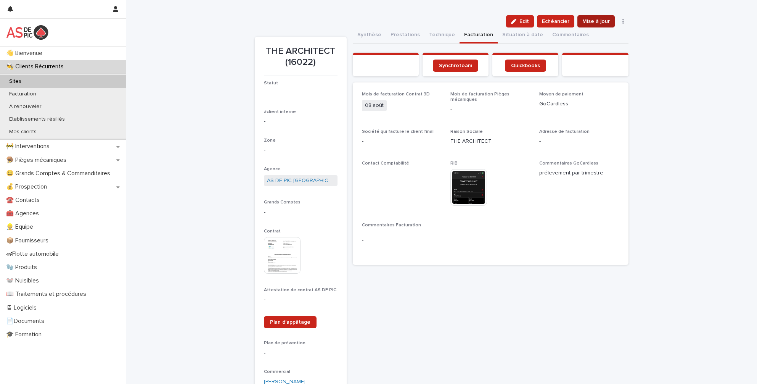
click at [583, 22] on span "Mise à jour" at bounding box center [596, 22] width 27 height 8
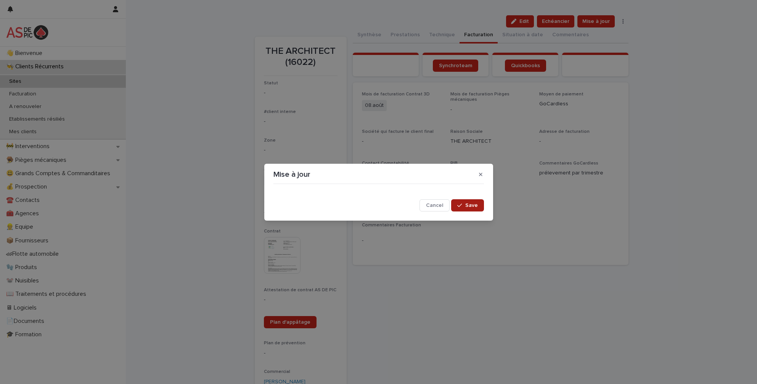
drag, startPoint x: 465, startPoint y: 203, endPoint x: 359, endPoint y: 206, distance: 105.7
click at [464, 203] on button "Save" at bounding box center [467, 205] width 32 height 12
